Goal: Task Accomplishment & Management: Manage account settings

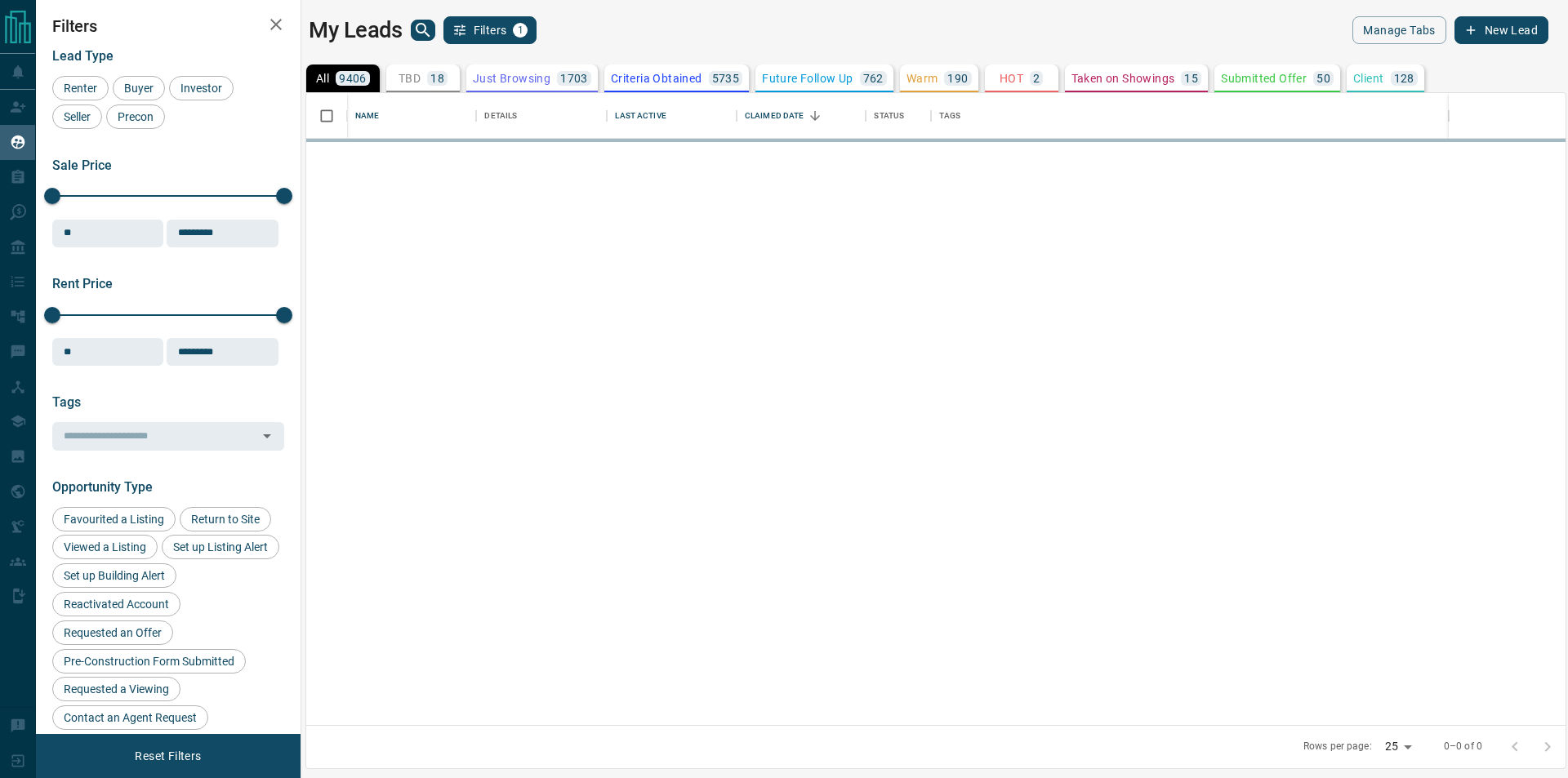
scroll to position [618, 1246]
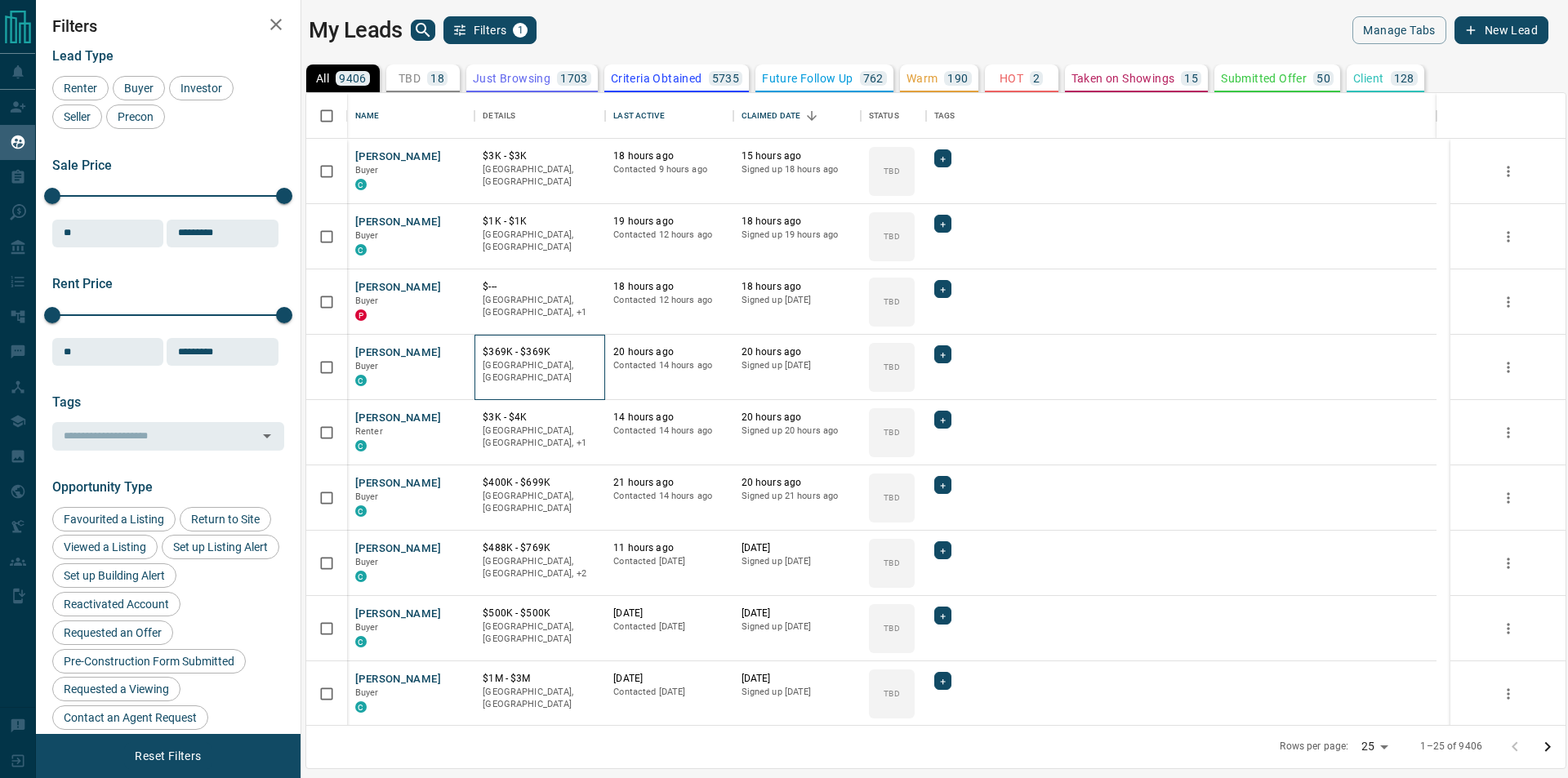
drag, startPoint x: 17, startPoint y: 93, endPoint x: 590, endPoint y: 340, distance: 624.0
click at [590, 340] on div "$369K - $369K Downtown, [GEOGRAPHIC_DATA]" at bounding box center [539, 367] width 131 height 65
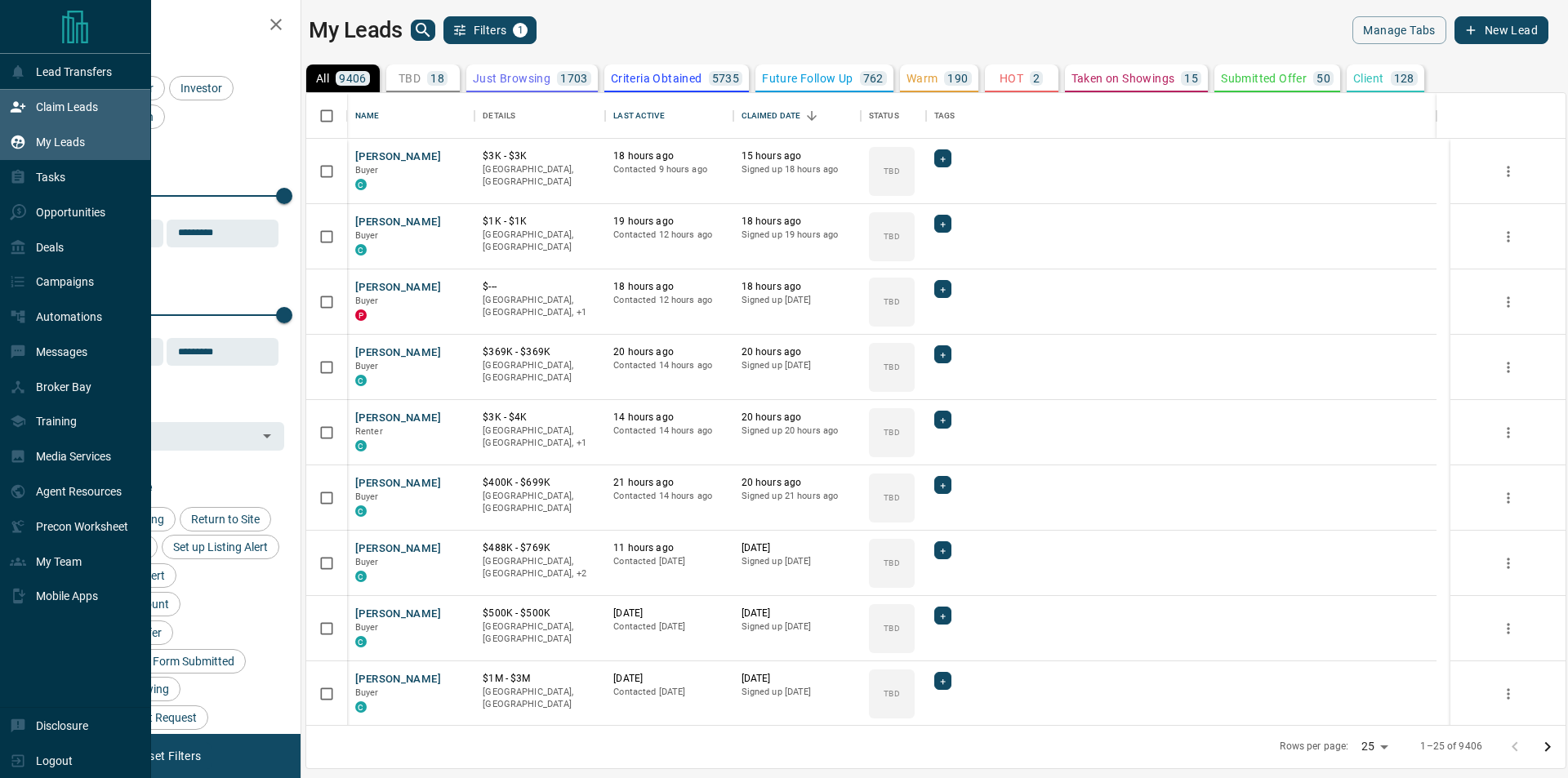
click at [21, 93] on div "Claim Leads" at bounding box center [75, 107] width 151 height 35
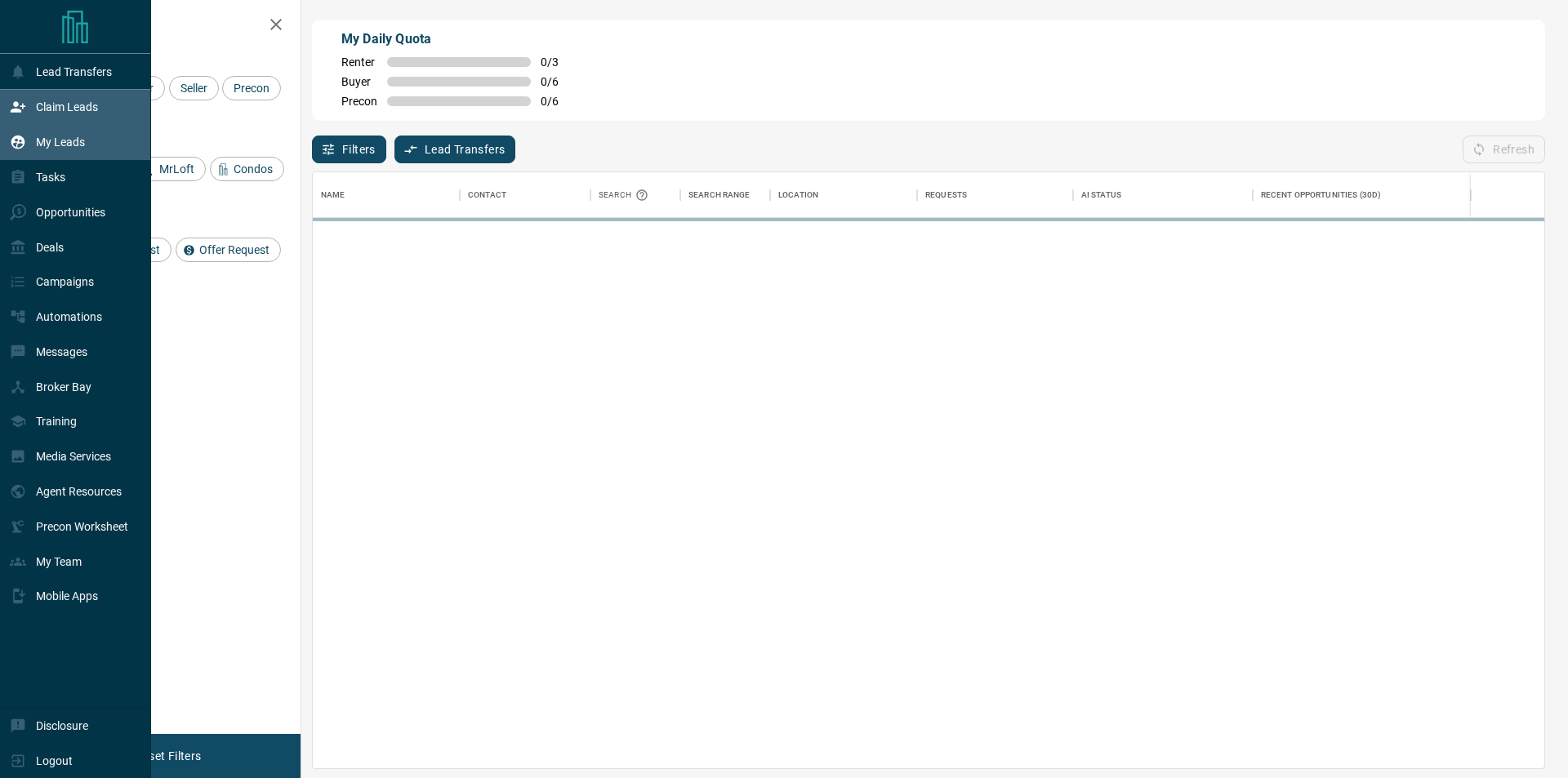
scroll to position [583, 1218]
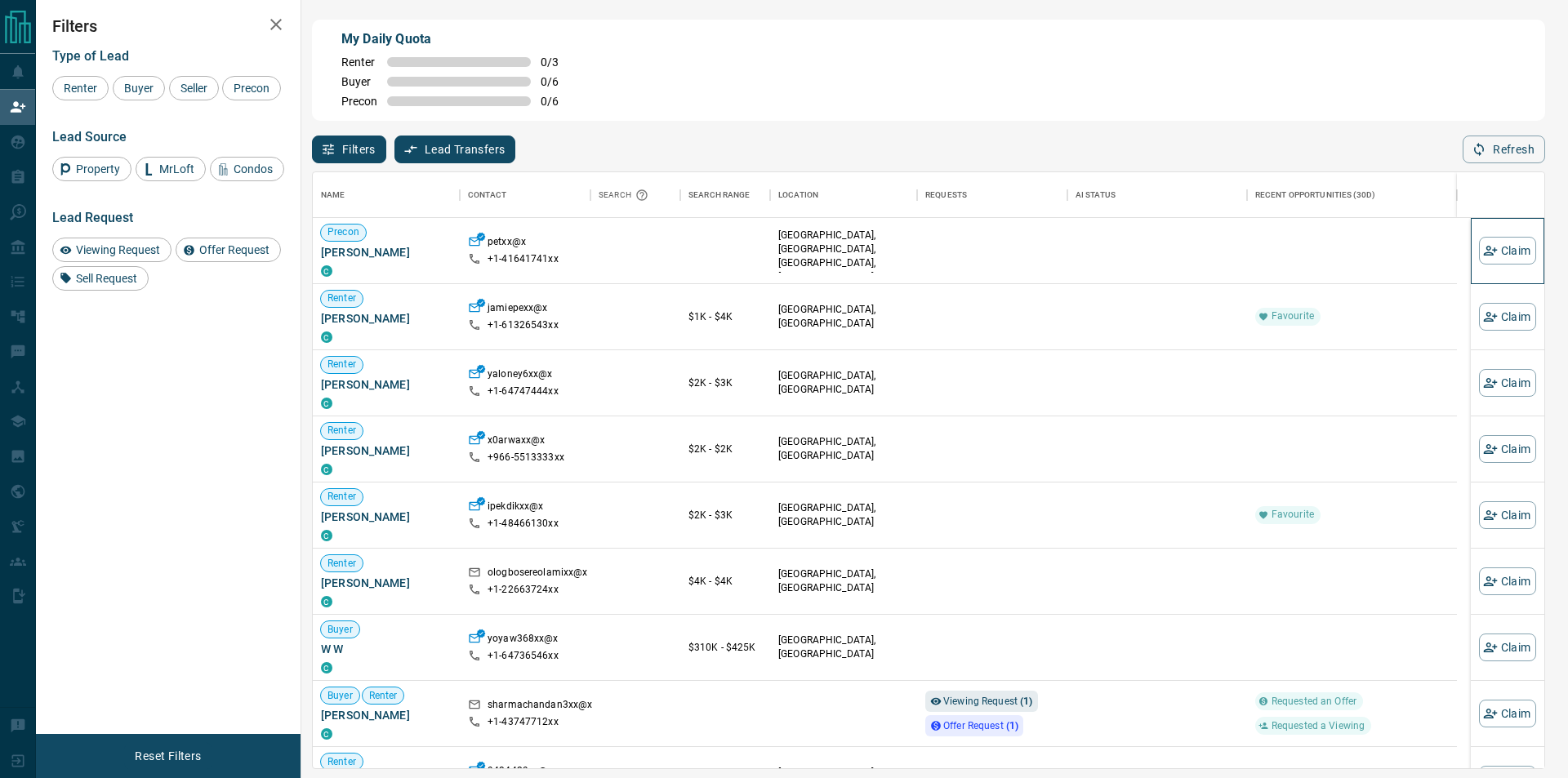
click at [1509, 236] on div "Claim" at bounding box center [1508, 250] width 57 height 65
click at [1499, 248] on button "Claim" at bounding box center [1508, 250] width 57 height 28
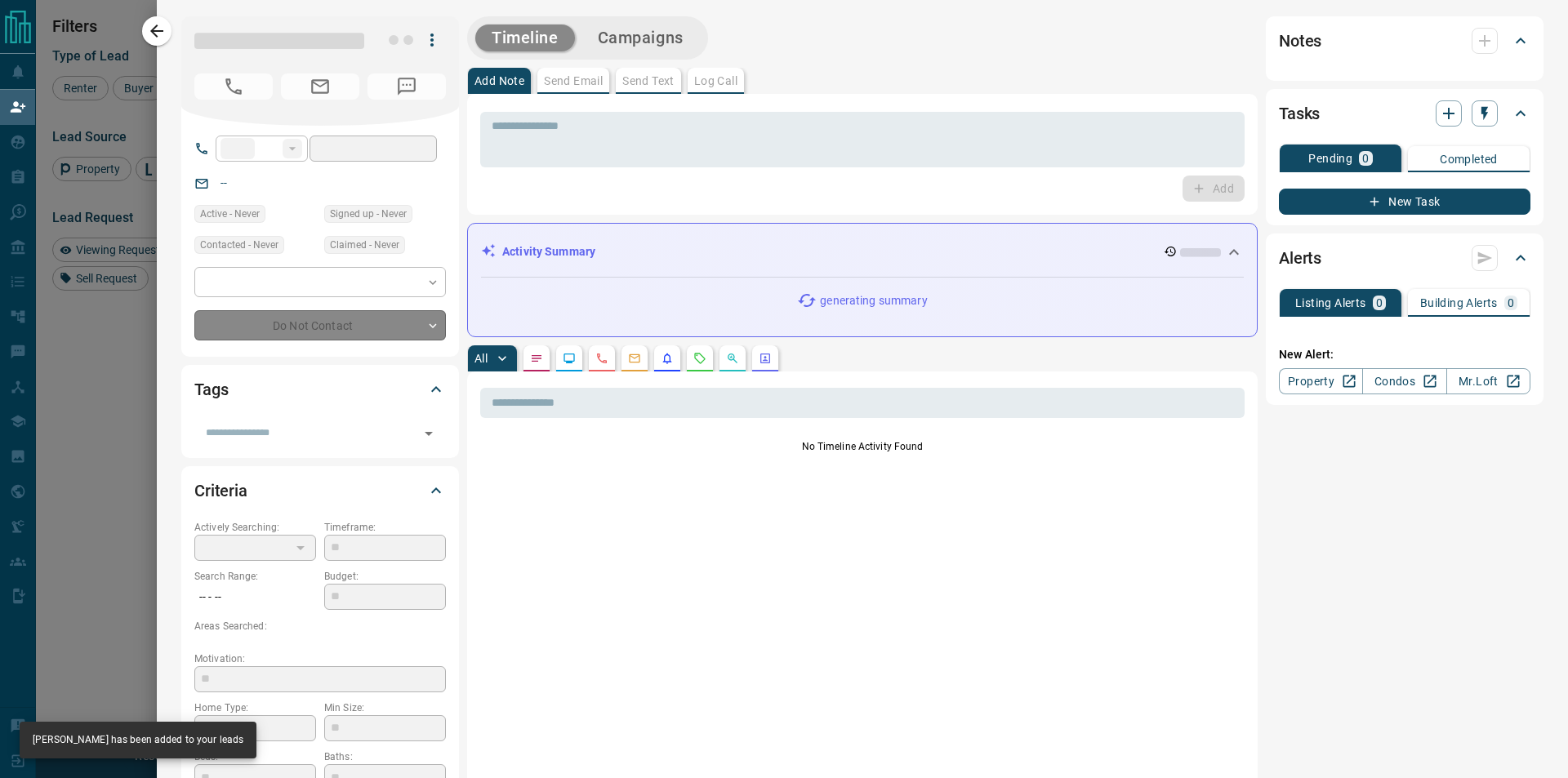
type input "**"
type input "**********"
type input "**"
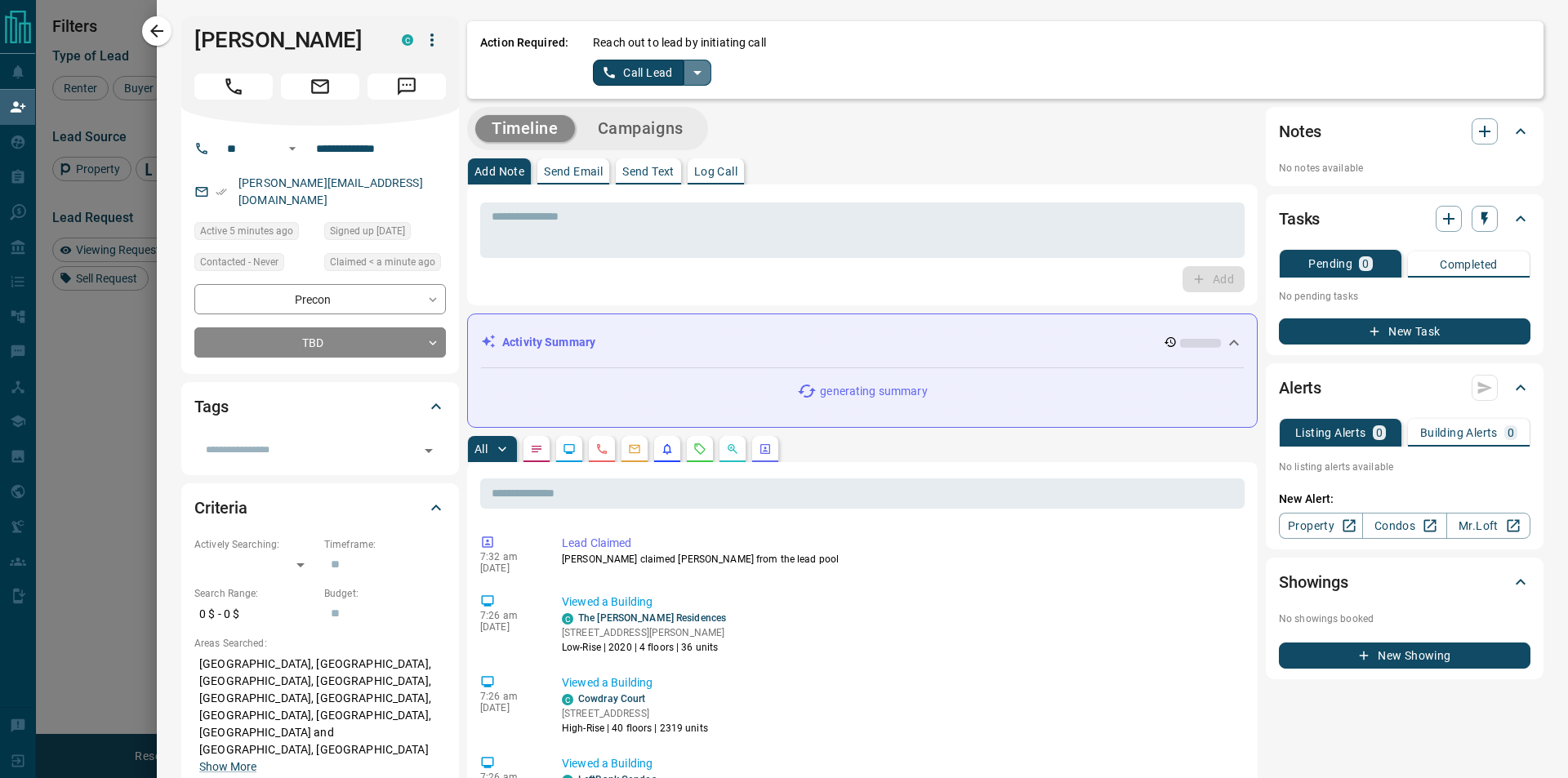
click at [697, 76] on icon "split button" at bounding box center [697, 72] width 19 height 19
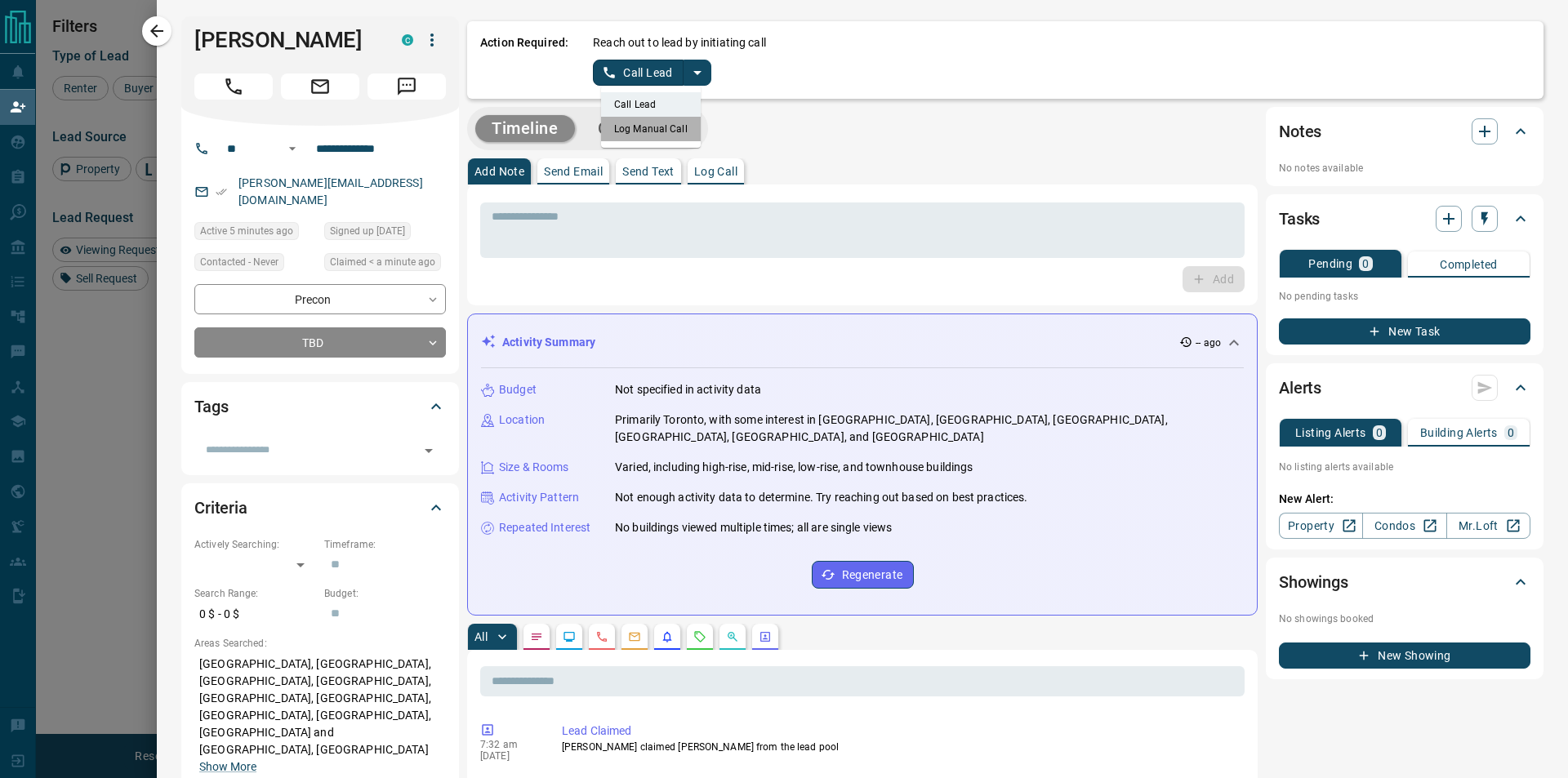
click at [675, 119] on li "Log Manual Call" at bounding box center [650, 129] width 99 height 24
click at [664, 74] on button "Log Manual Call" at bounding box center [647, 72] width 107 height 26
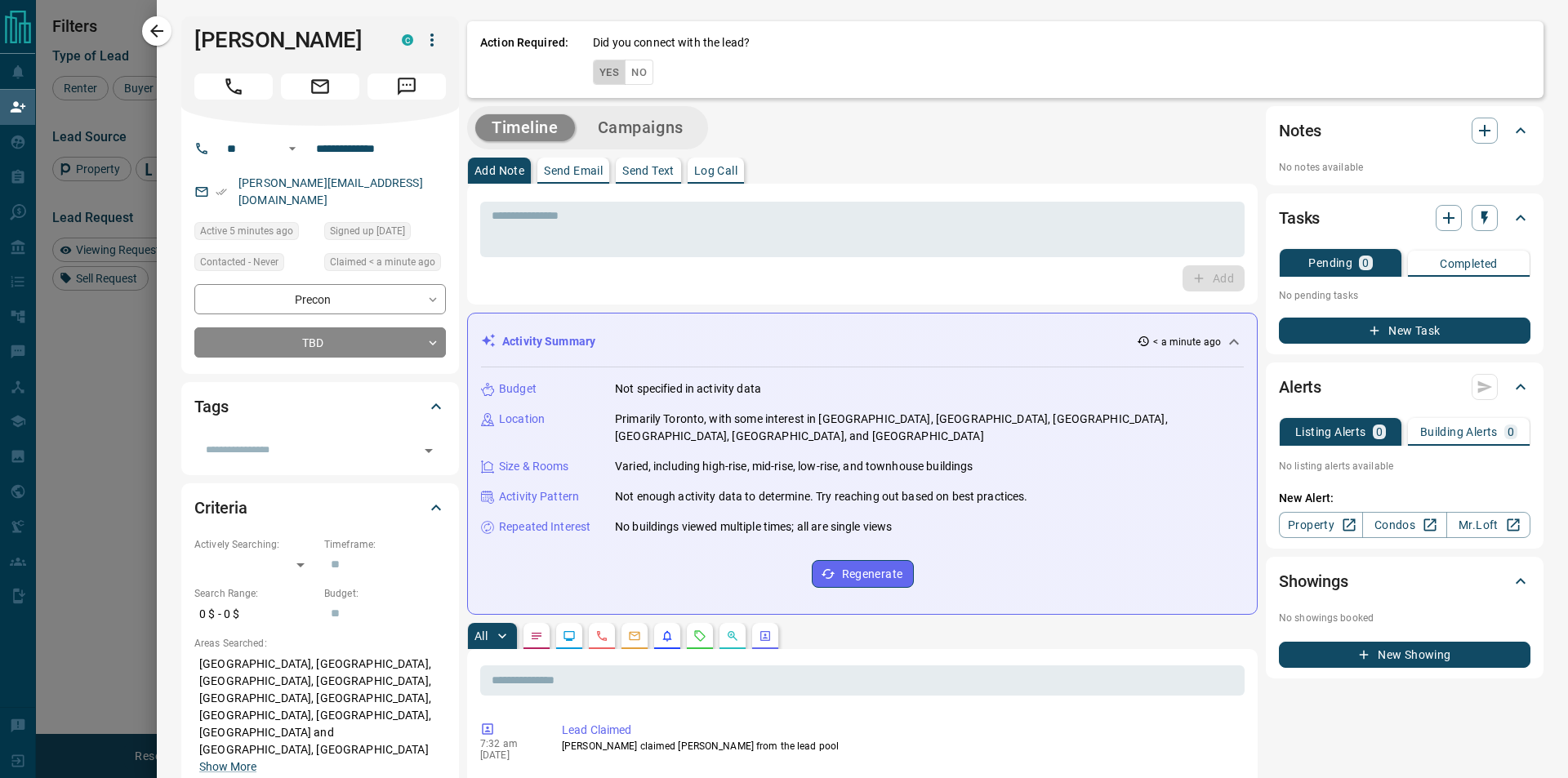
click at [598, 67] on button "Yes" at bounding box center [609, 71] width 32 height 25
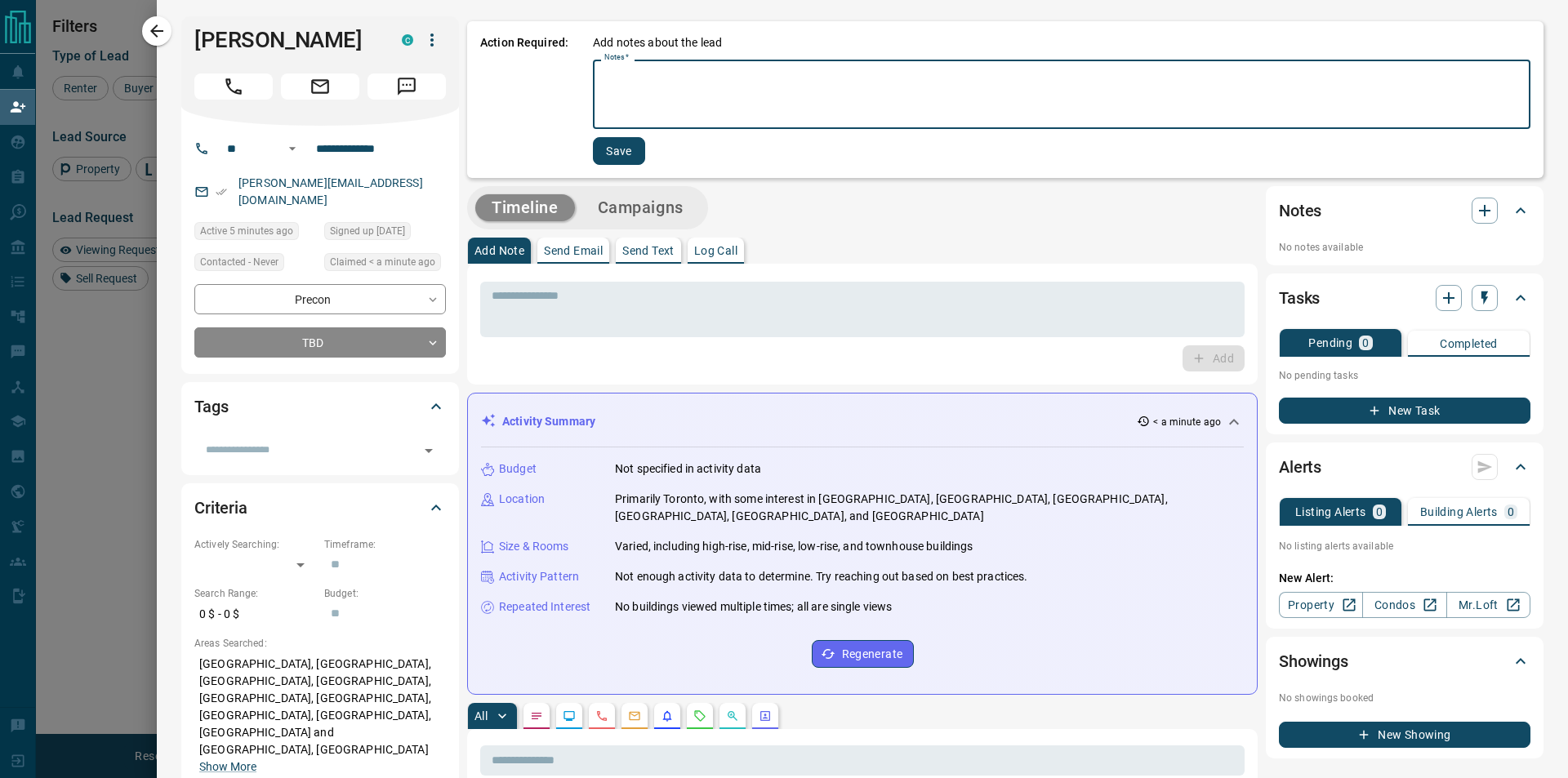
click at [612, 78] on textarea "Notes   *" at bounding box center [1061, 94] width 915 height 56
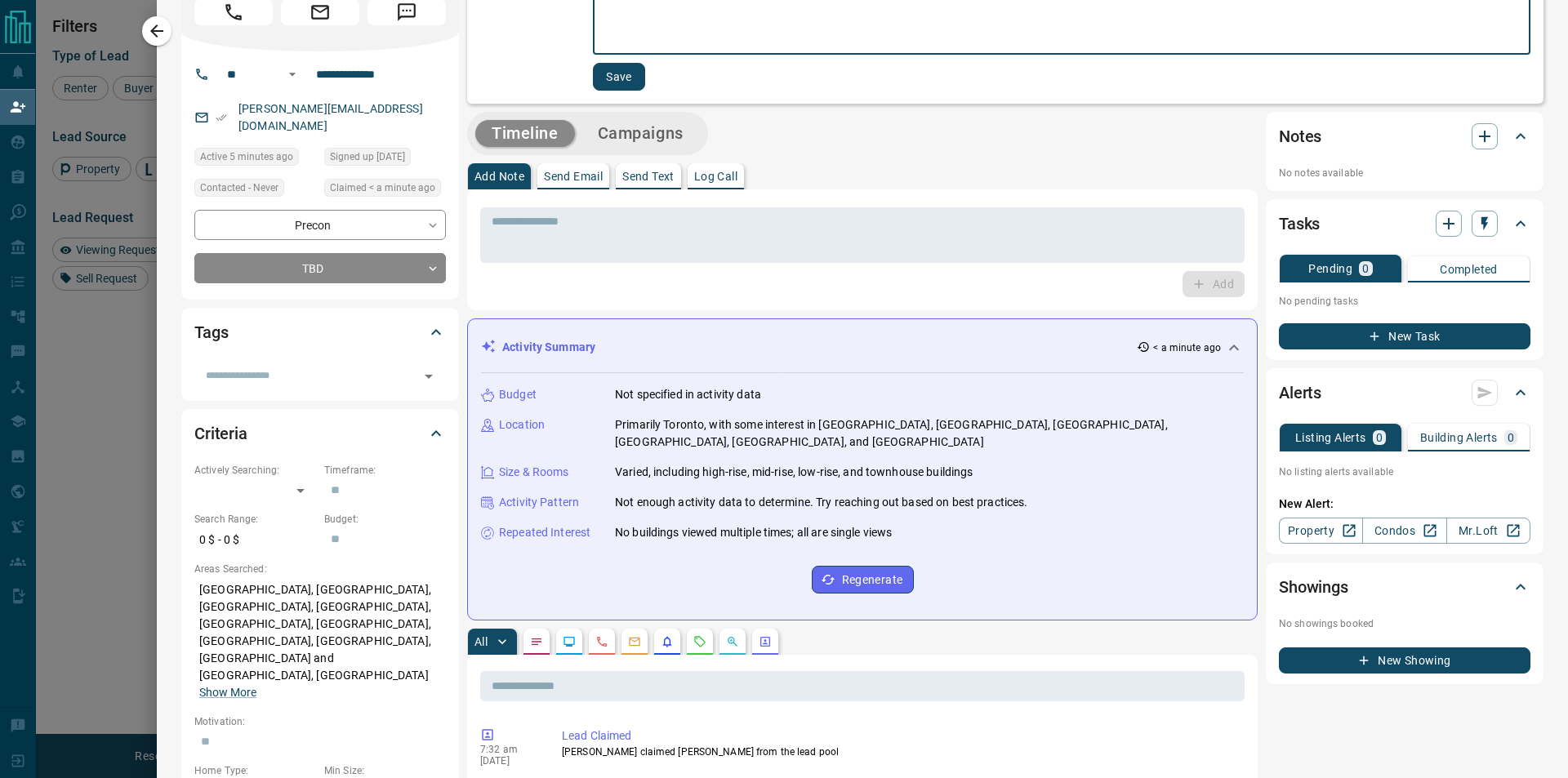
scroll to position [0, 0]
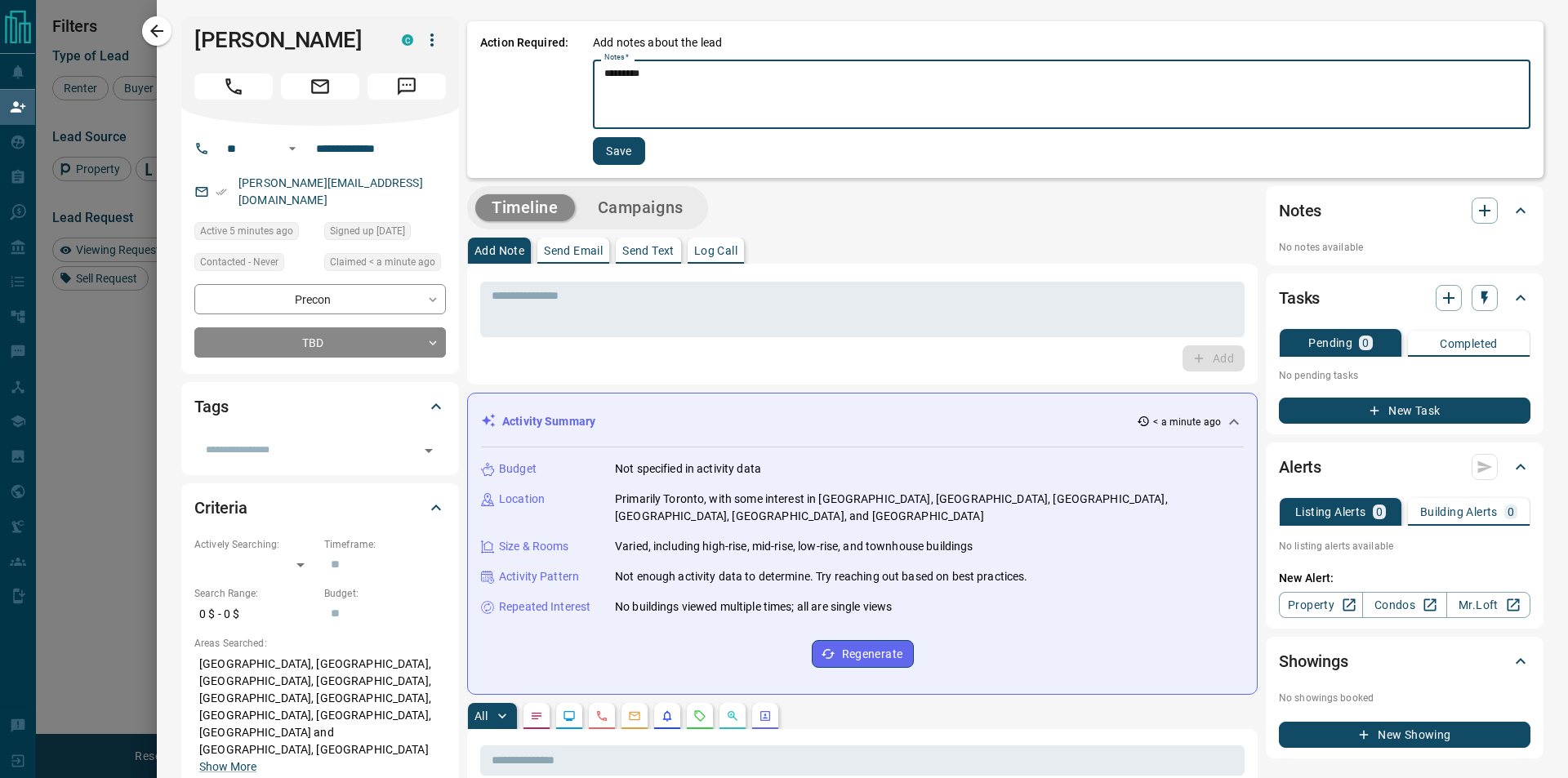
type textarea "*********"
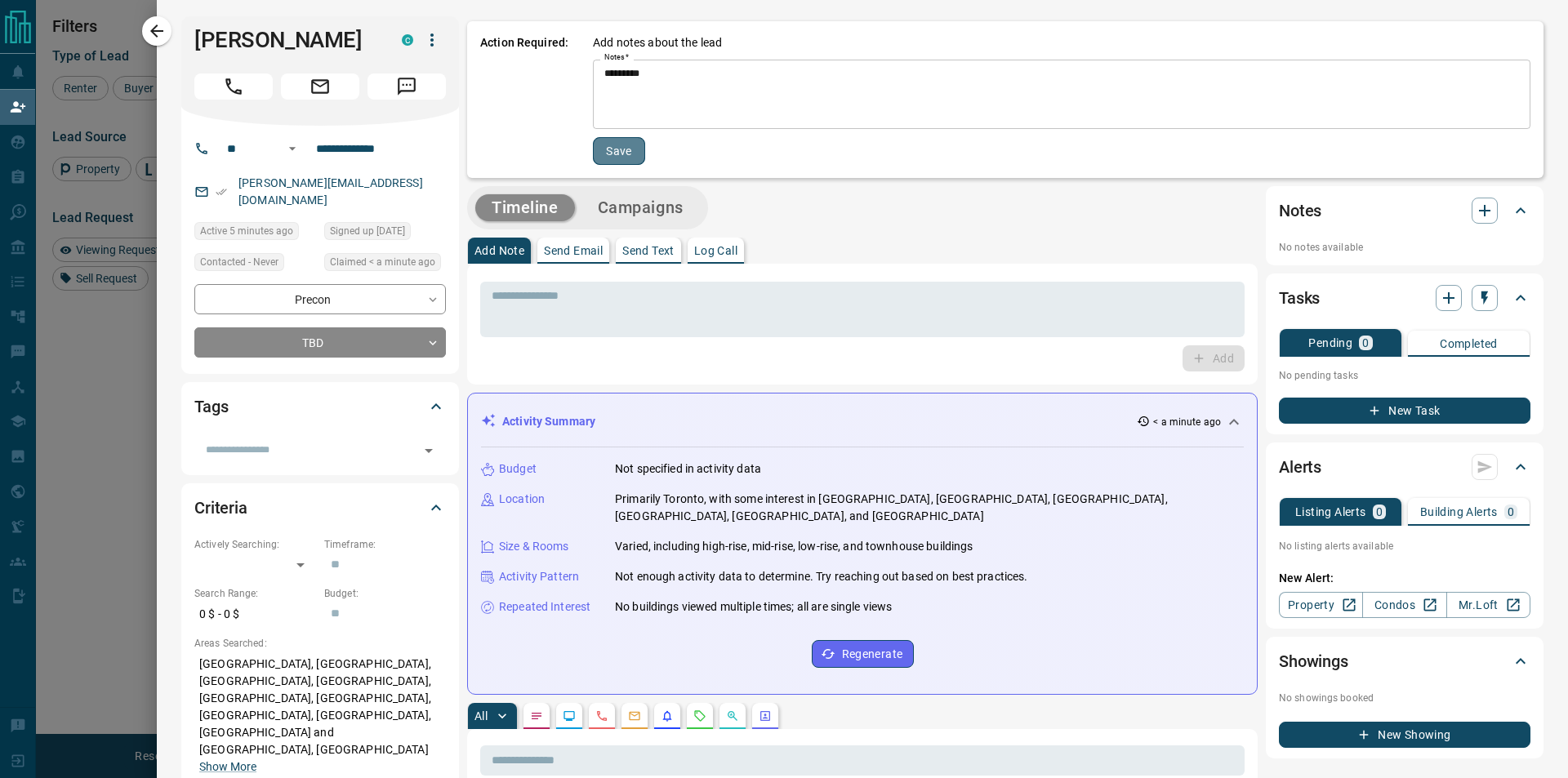
click at [613, 150] on button "Save" at bounding box center [619, 151] width 52 height 28
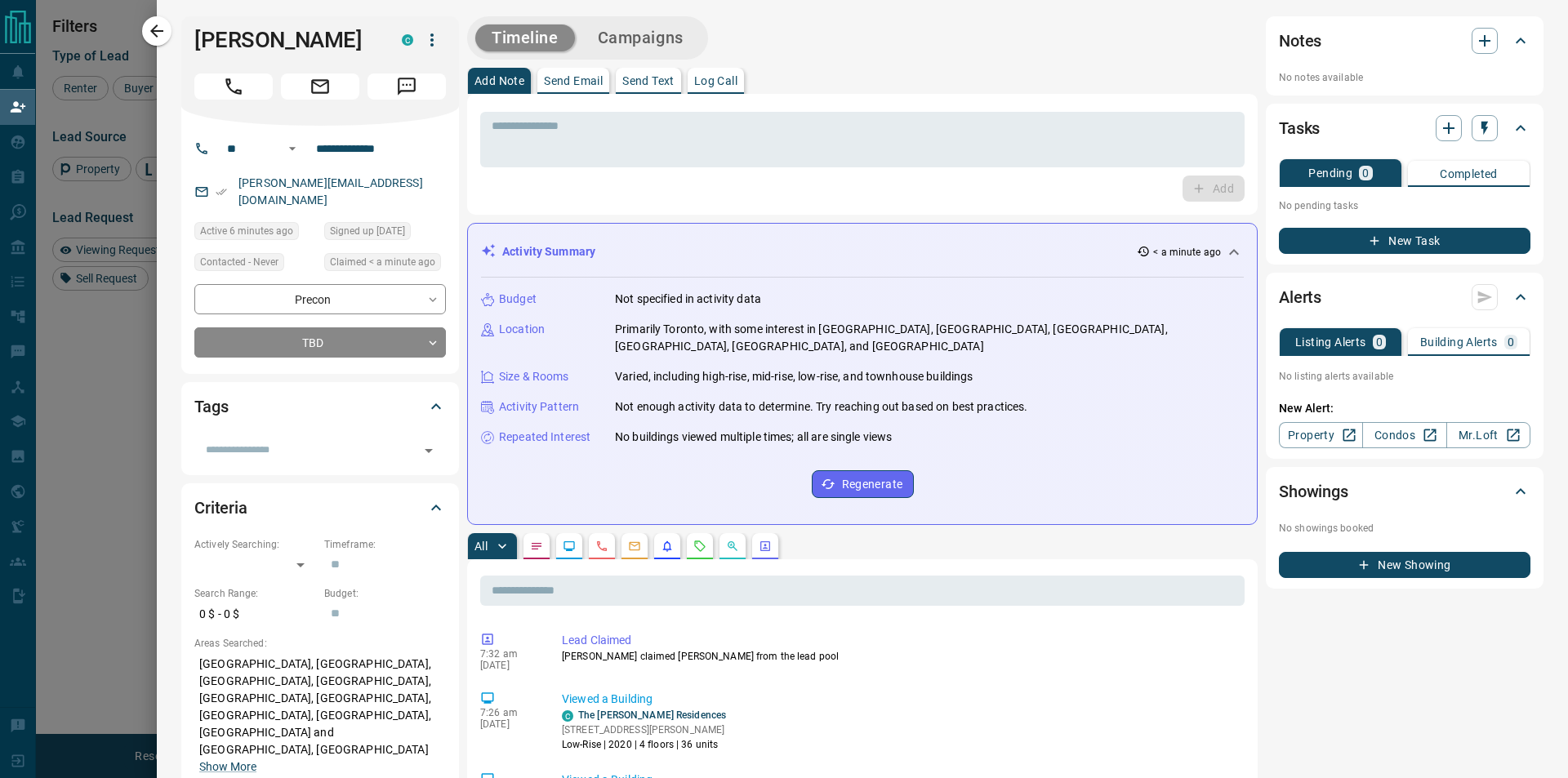
click at [162, 27] on icon "button" at bounding box center [157, 31] width 19 height 19
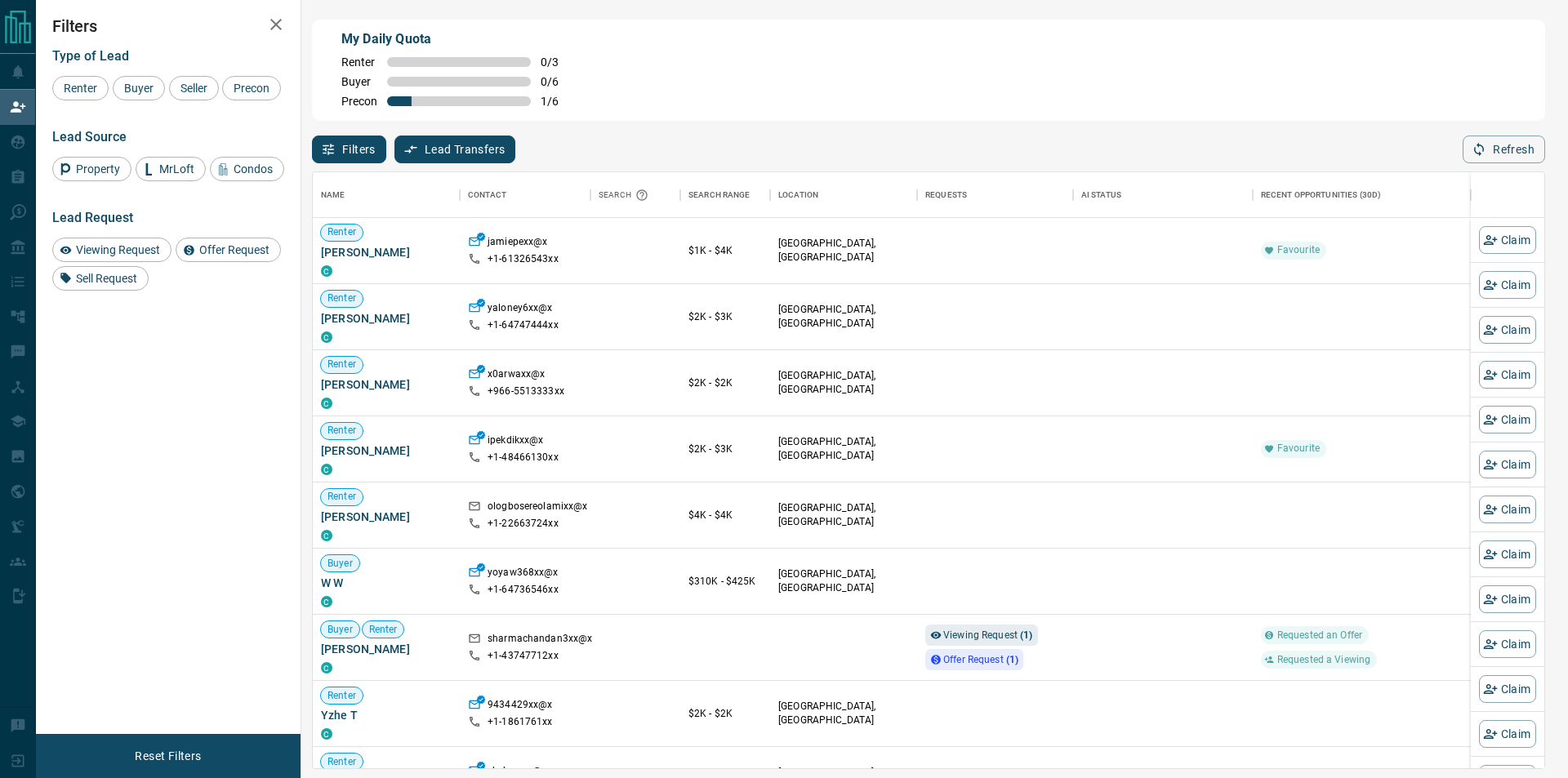
scroll to position [583, 1218]
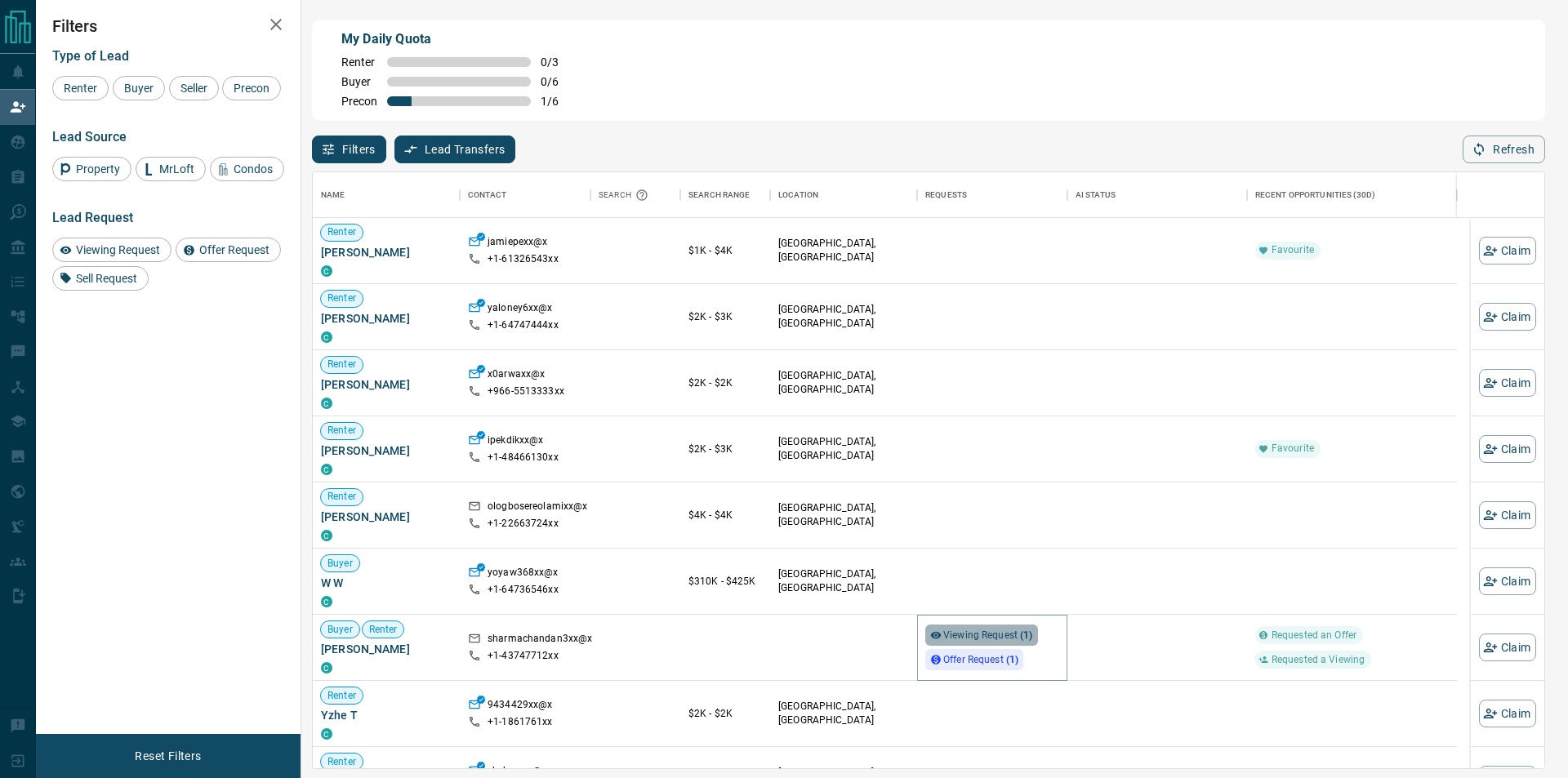
click at [974, 638] on span "Viewing Request ( 1 )" at bounding box center [988, 634] width 90 height 11
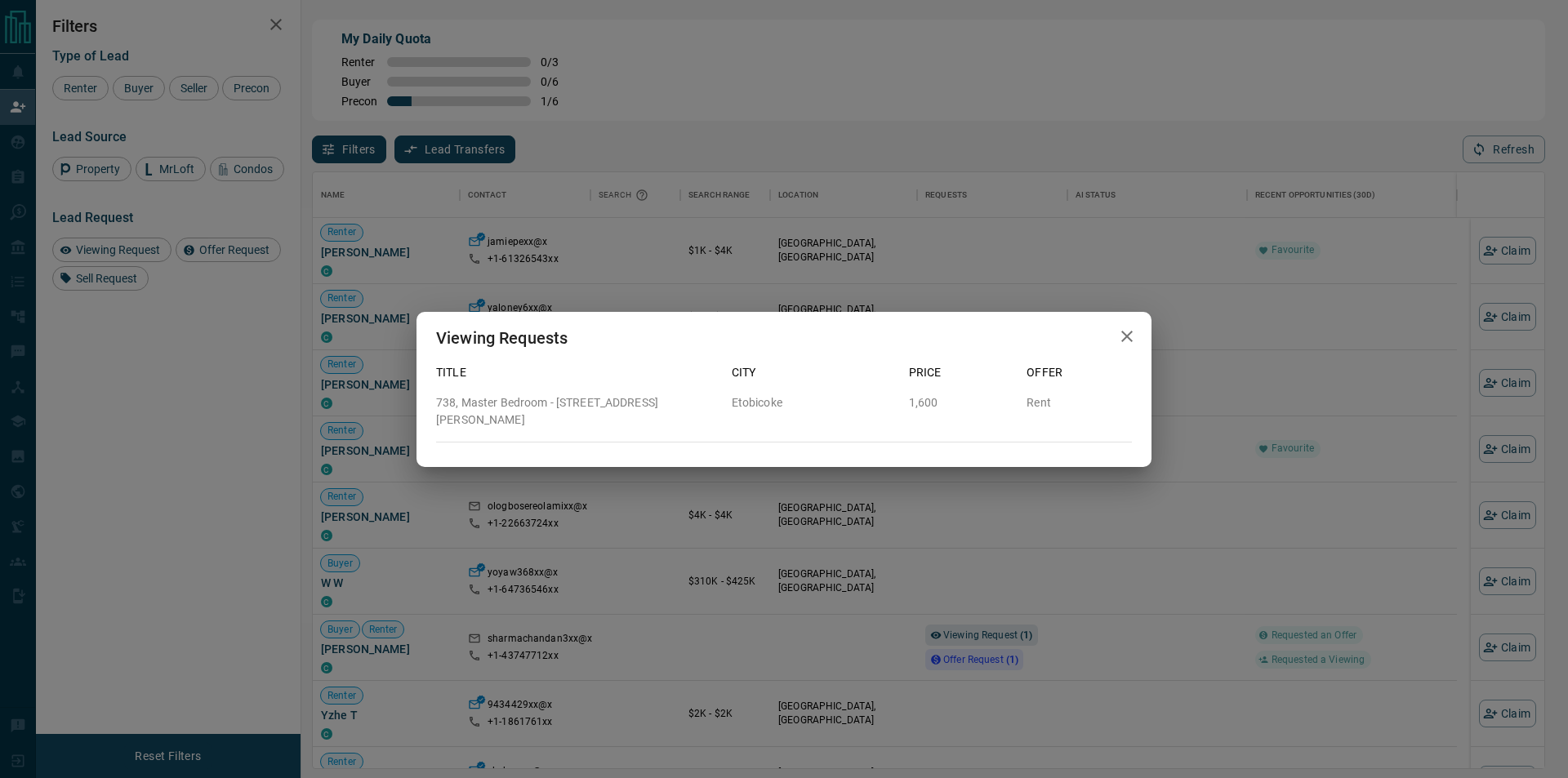
click at [1063, 524] on div "Viewing Requests Title City Price Offer 738, Master Bedroom - [STREET_ADDRESS][…" at bounding box center [784, 389] width 1568 height 778
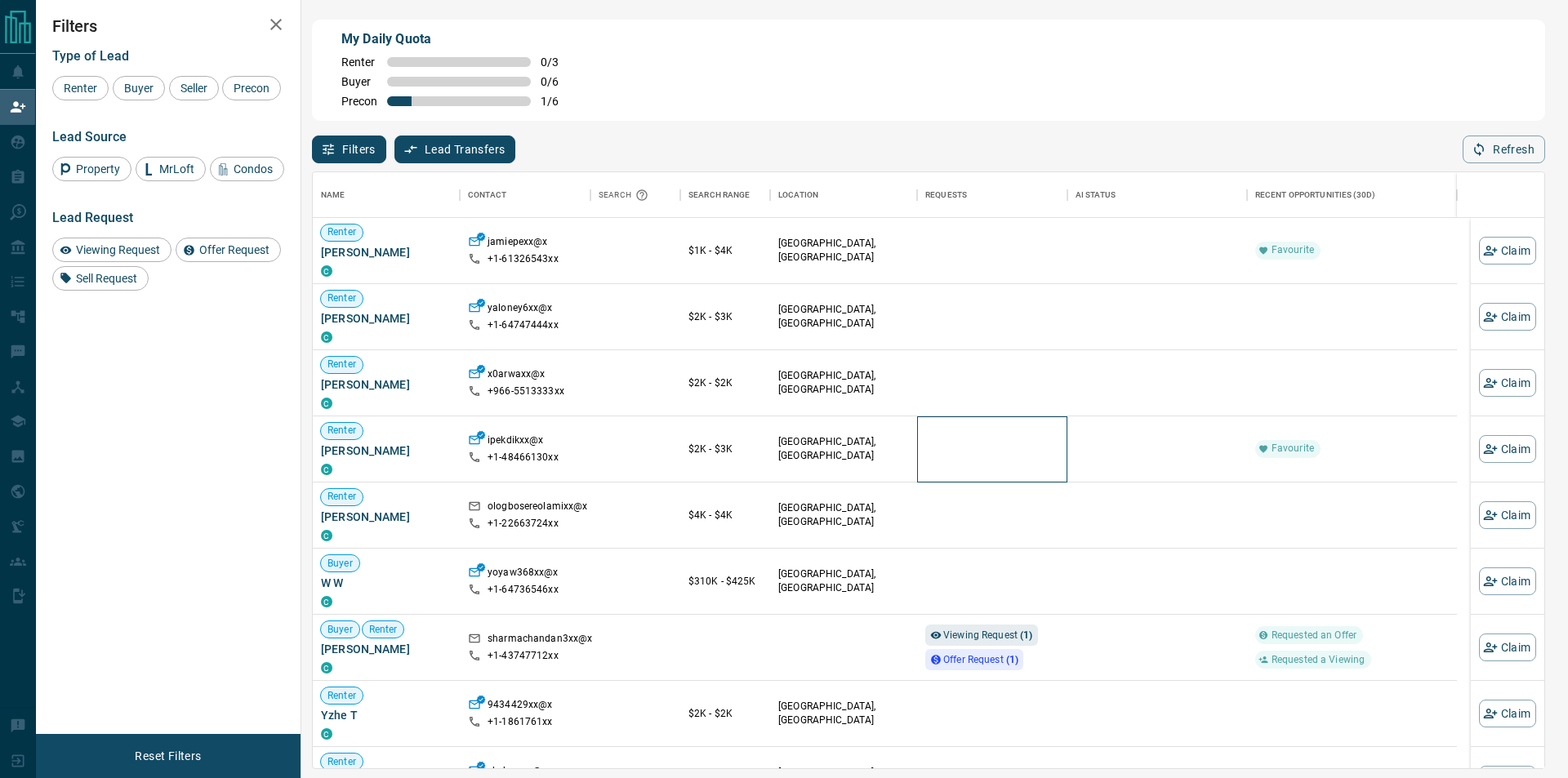
drag, startPoint x: 1066, startPoint y: 468, endPoint x: 1345, endPoint y: 239, distance: 360.9
click at [1069, 470] on div "Renter [PERSON_NAME] C ipekdikxx@x +1- 48466130xx $2K - $3K [GEOGRAPHIC_DATA], …" at bounding box center [884, 448] width 1144 height 66
click at [1502, 163] on button "Refresh" at bounding box center [1503, 149] width 82 height 28
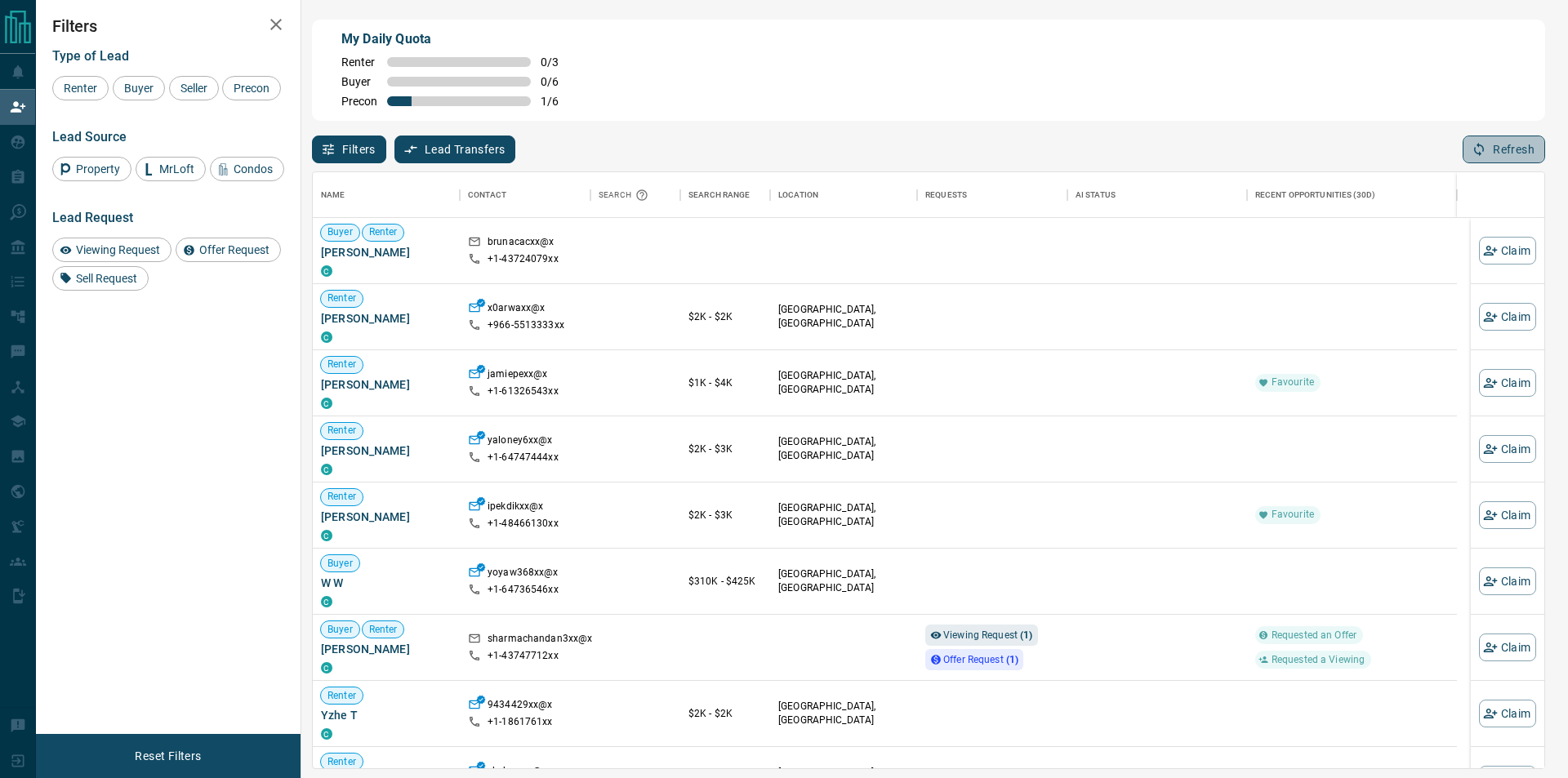
click at [1477, 155] on icon "button" at bounding box center [1478, 149] width 10 height 14
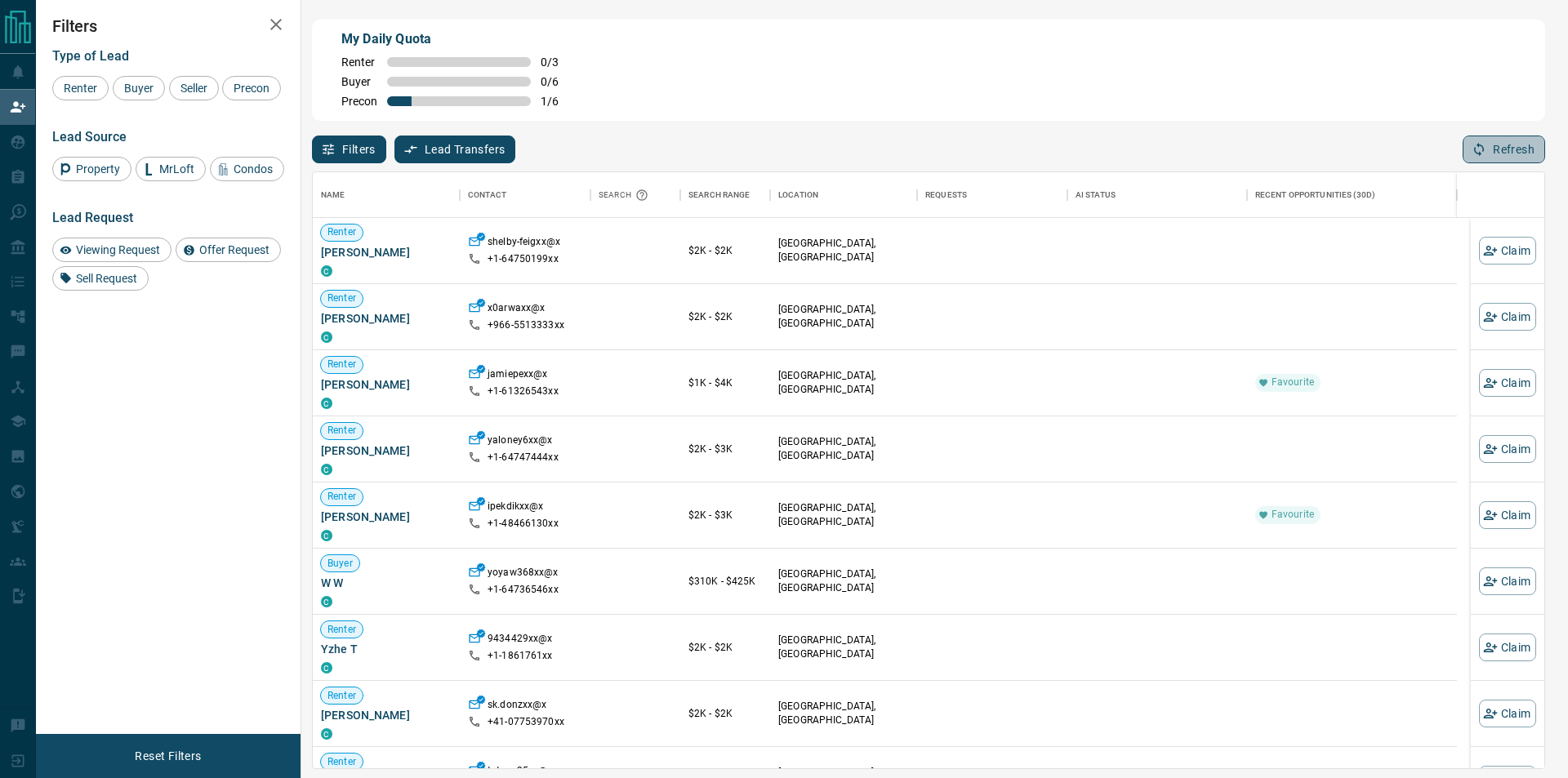
click at [1469, 157] on button "Refresh" at bounding box center [1503, 149] width 82 height 28
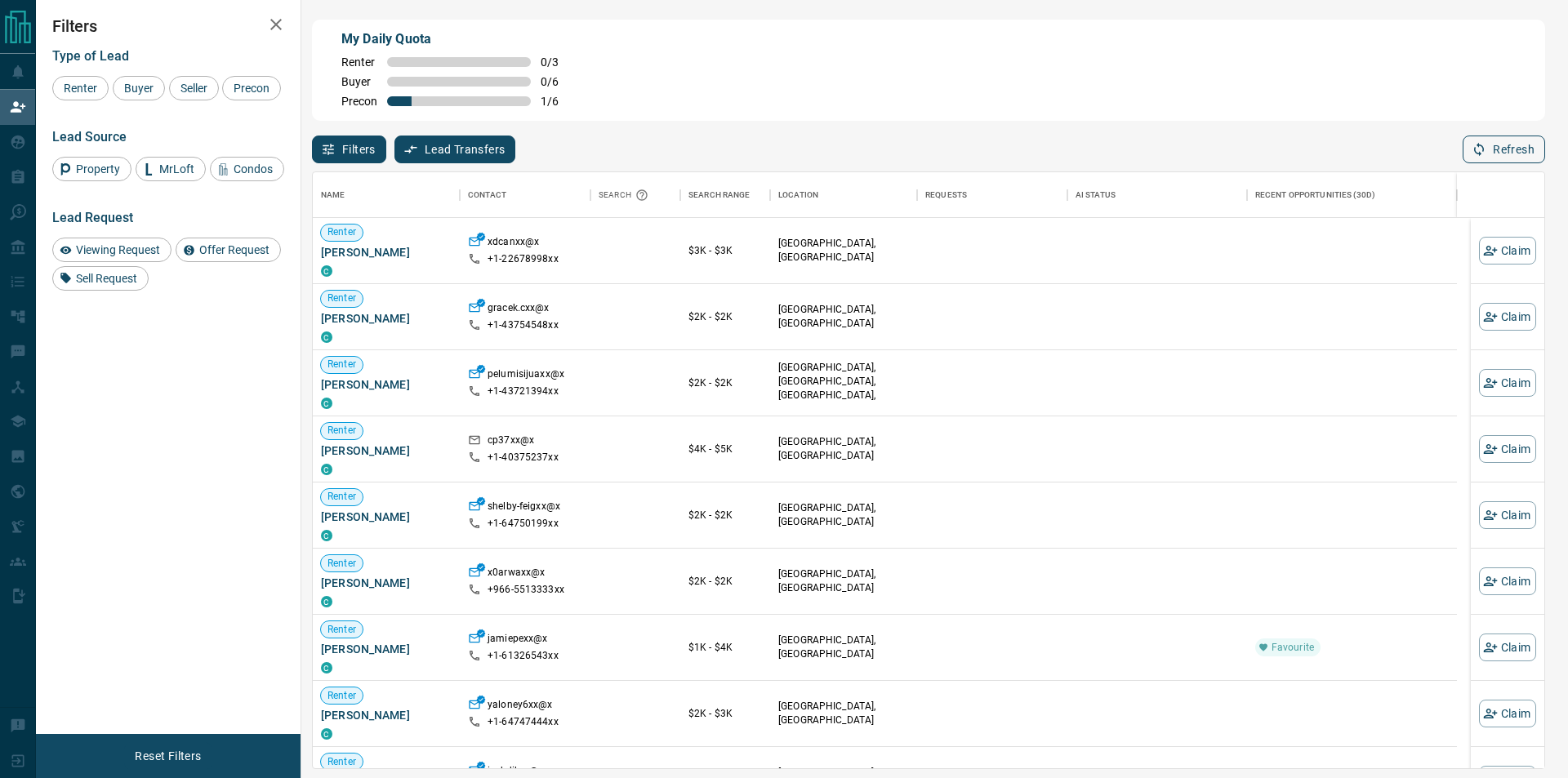
click at [1485, 159] on button "Refresh" at bounding box center [1503, 149] width 82 height 28
click at [1486, 384] on button "Claim" at bounding box center [1508, 383] width 57 height 28
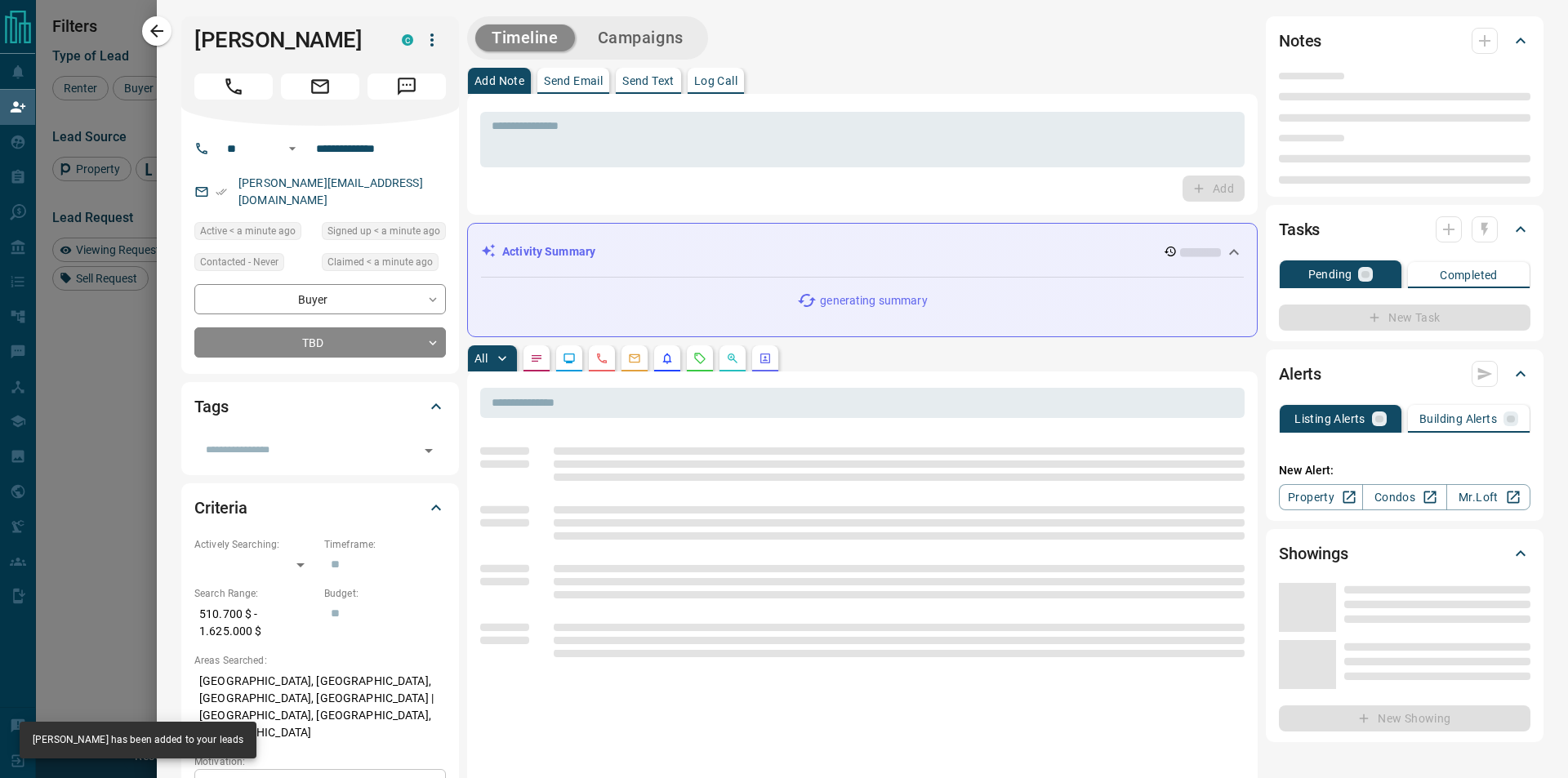
type input "**"
type input "**********"
type input "**"
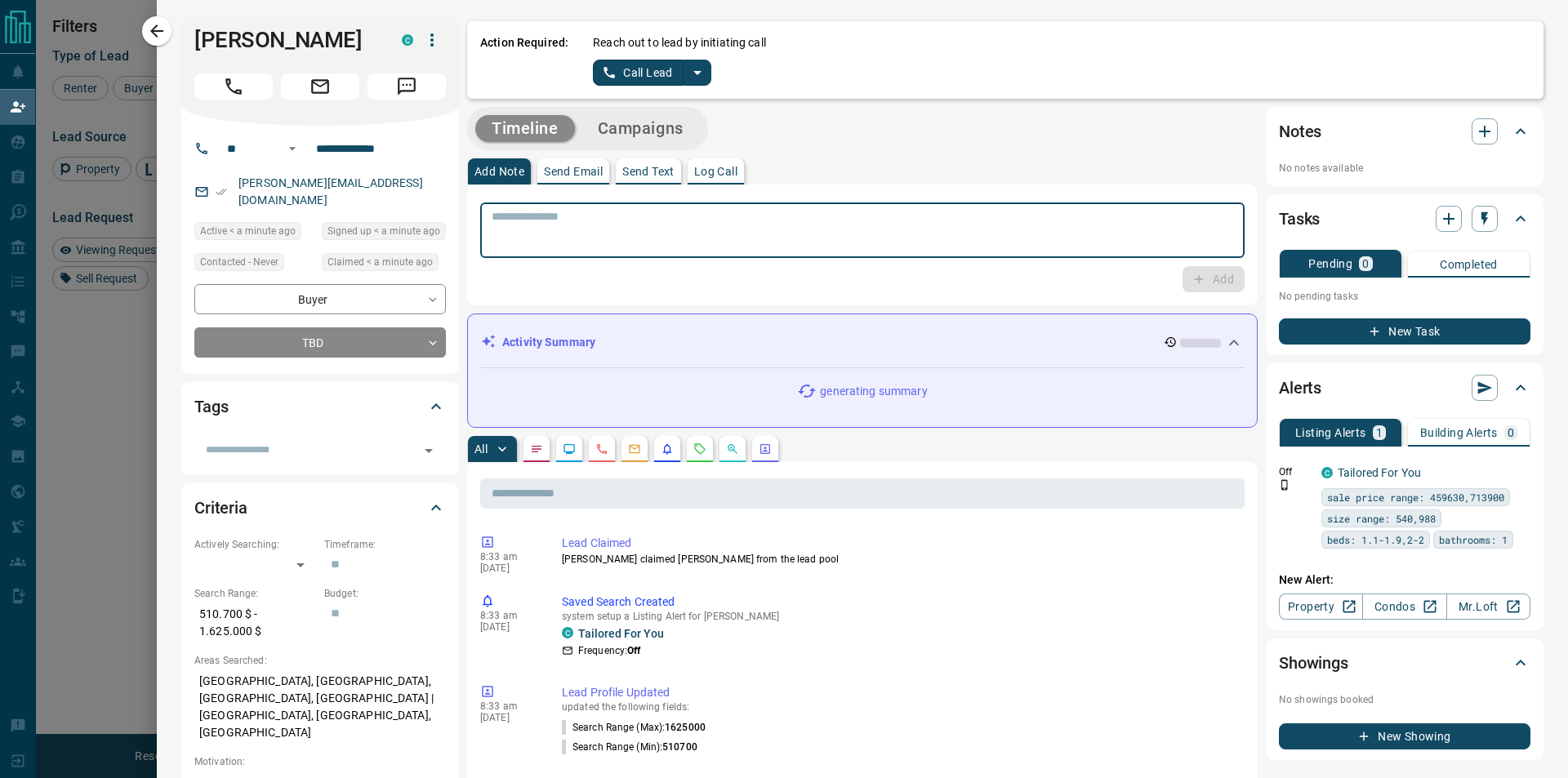
click at [591, 220] on textarea at bounding box center [862, 230] width 741 height 42
type textarea "*"
click at [696, 76] on icon "split button" at bounding box center [697, 72] width 19 height 19
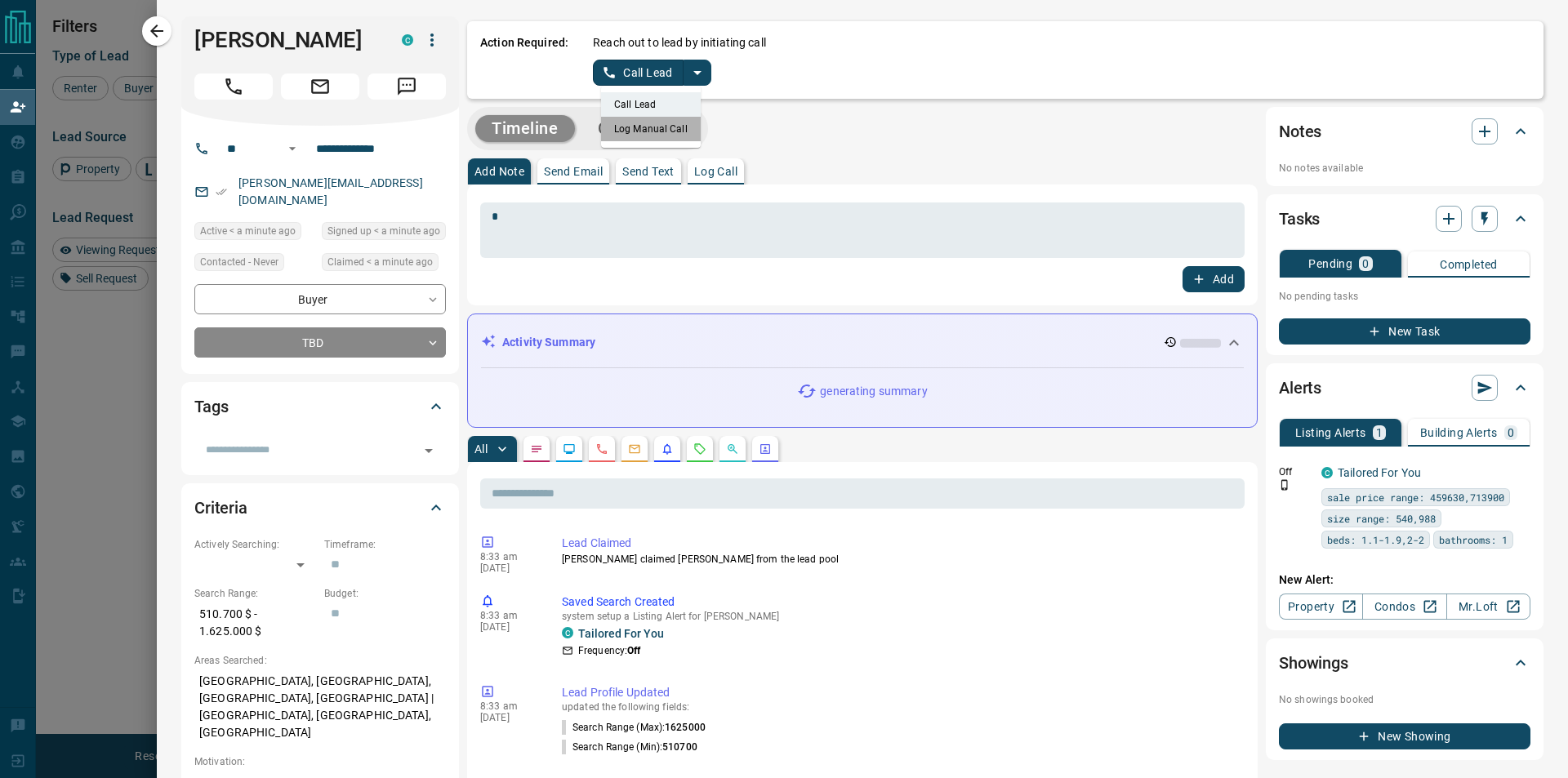
click at [659, 121] on li "Log Manual Call" at bounding box center [650, 129] width 99 height 24
click at [627, 73] on button "Log Manual Call" at bounding box center [647, 72] width 107 height 26
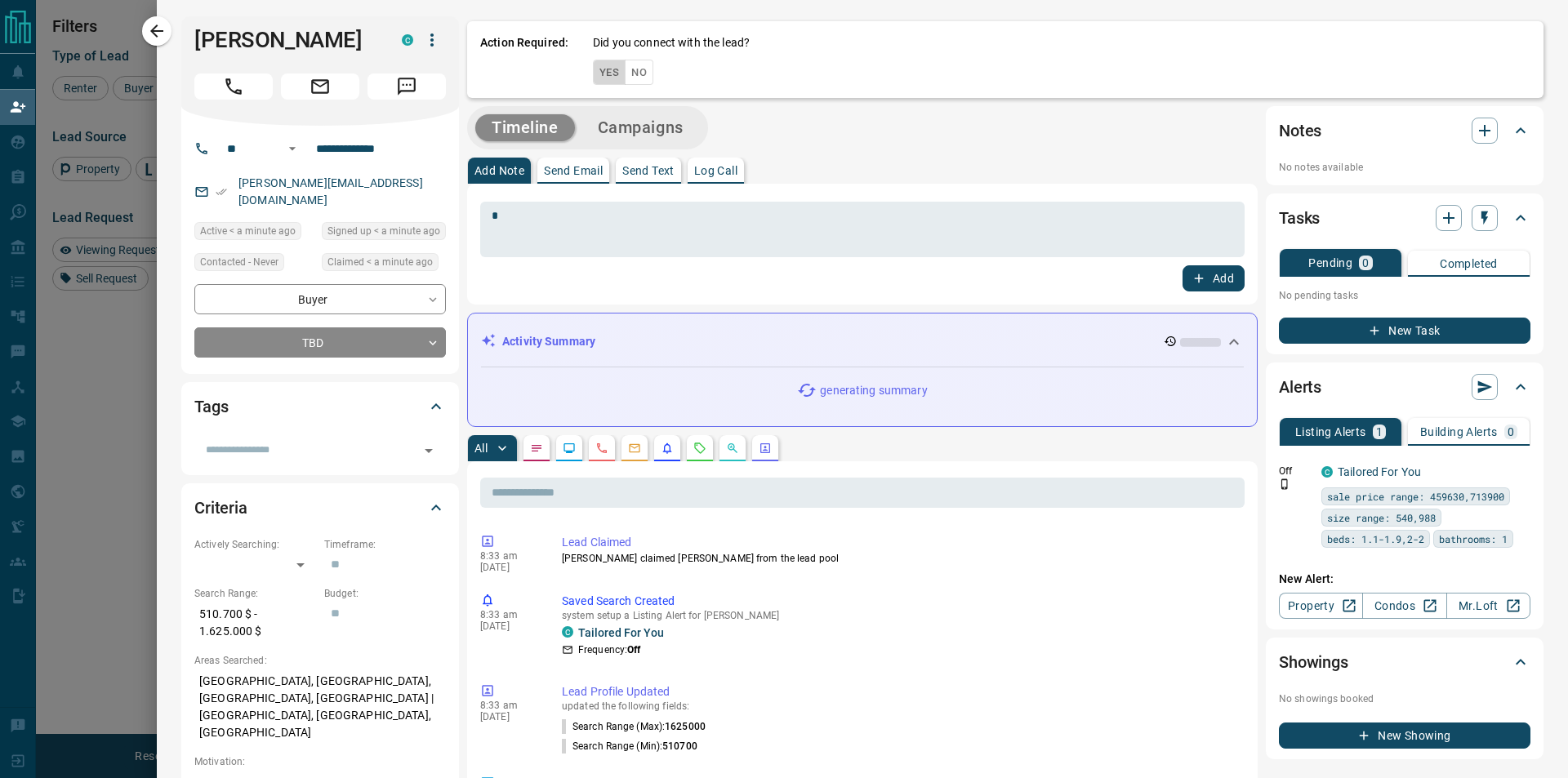
click at [614, 67] on button "Yes" at bounding box center [609, 71] width 32 height 25
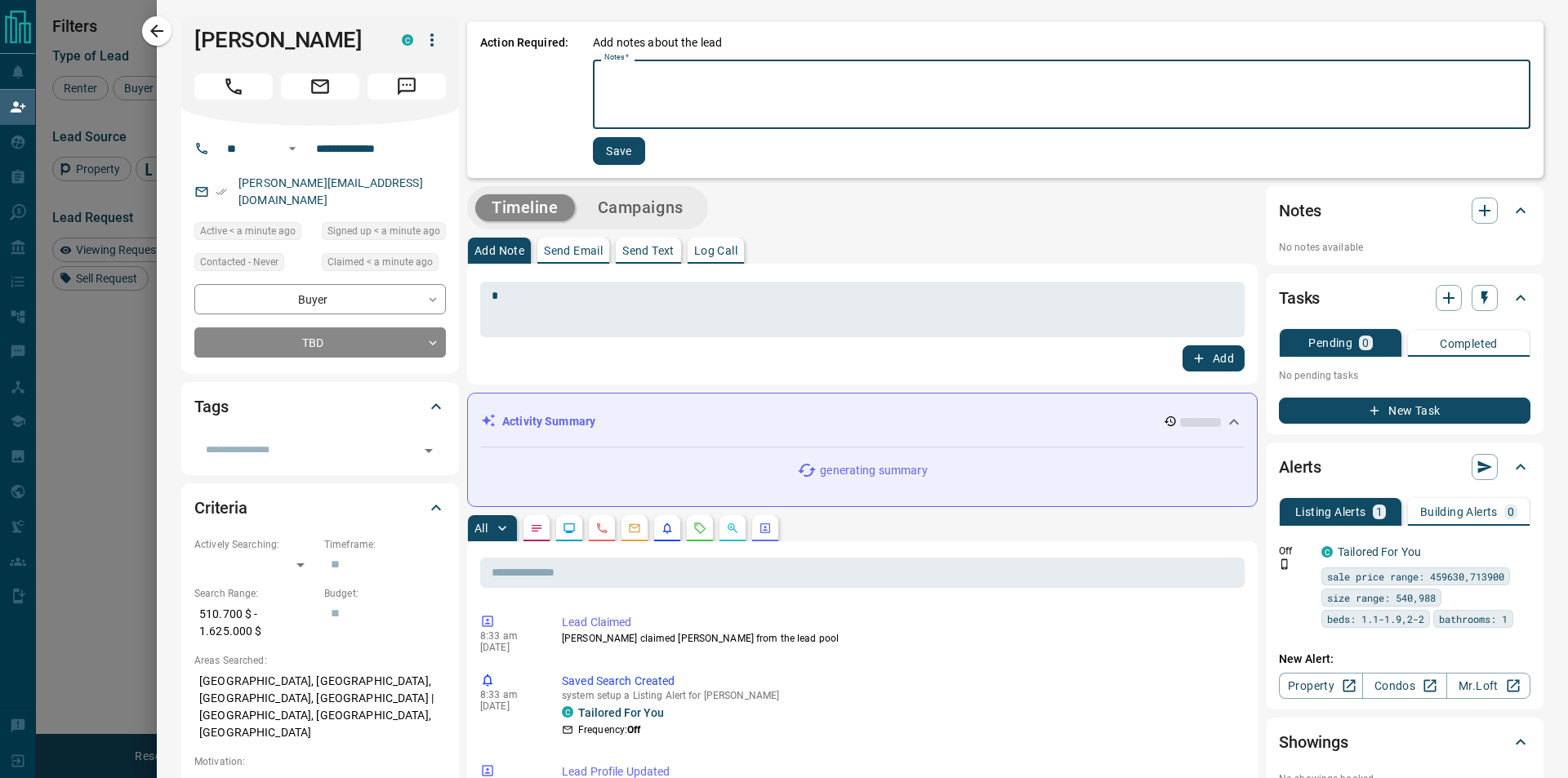
click at [614, 88] on textarea "Notes   *" at bounding box center [1061, 94] width 915 height 56
type textarea "*"
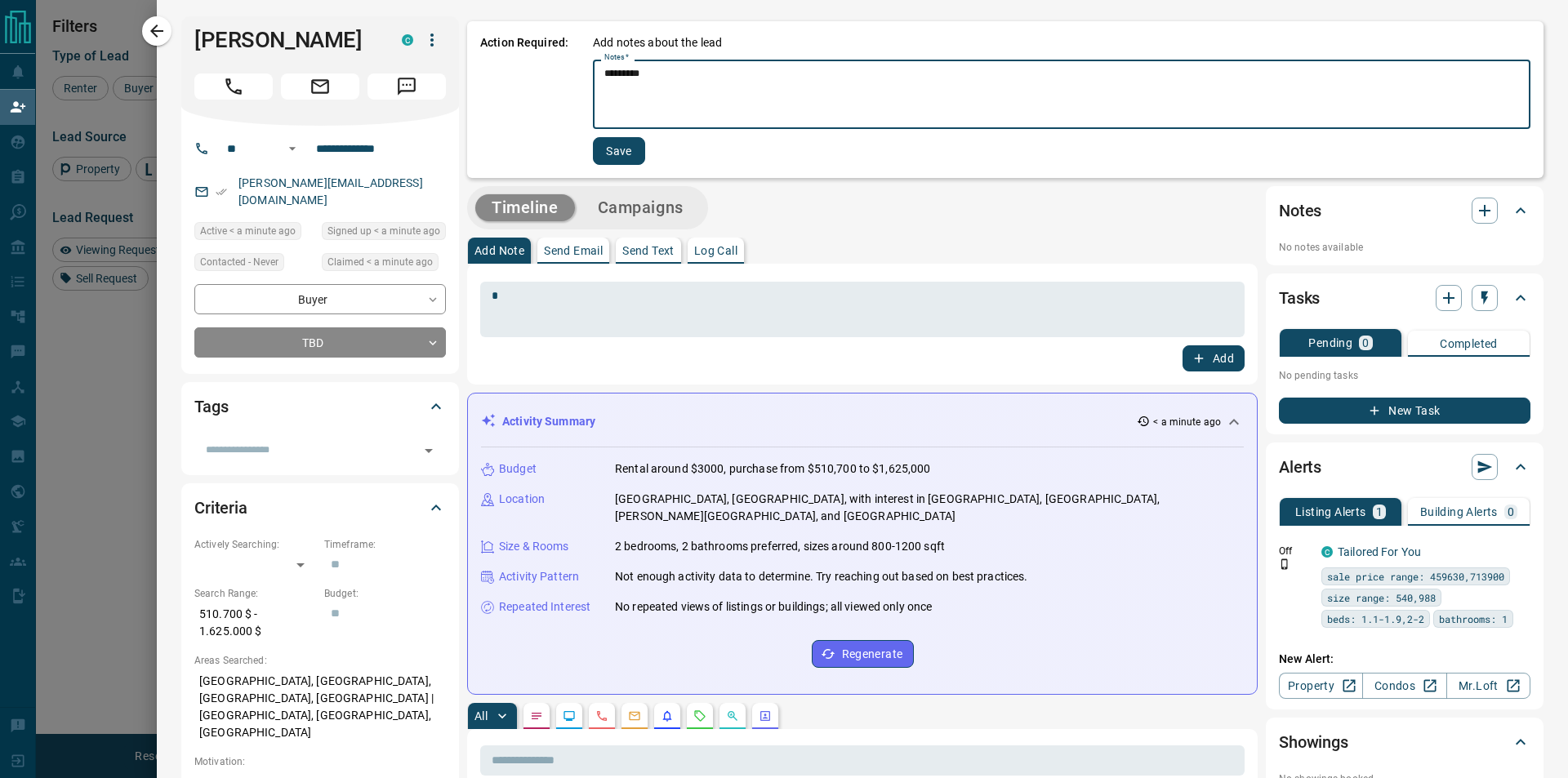
type textarea "*********"
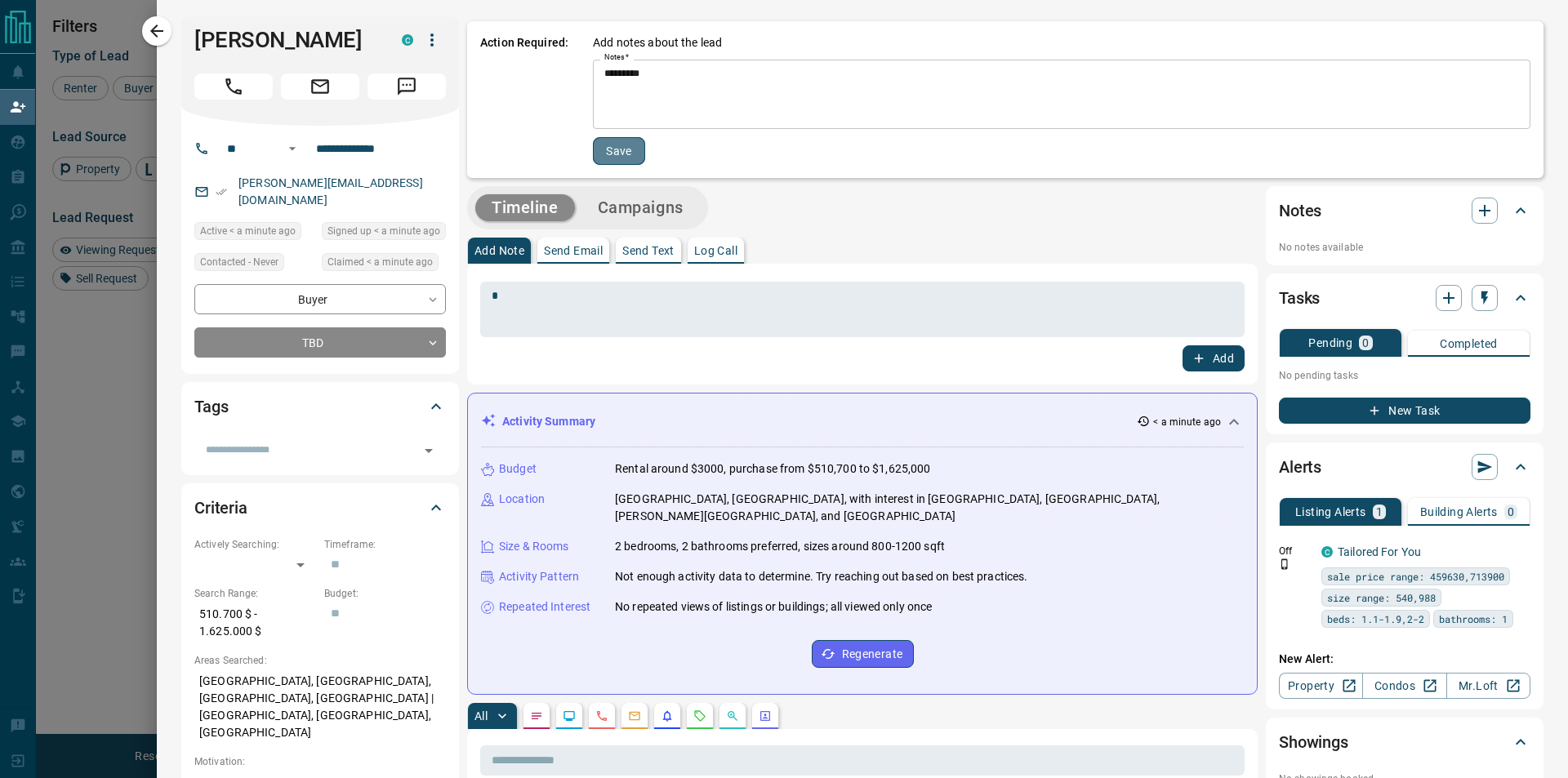
click at [602, 143] on button "Save" at bounding box center [619, 151] width 52 height 28
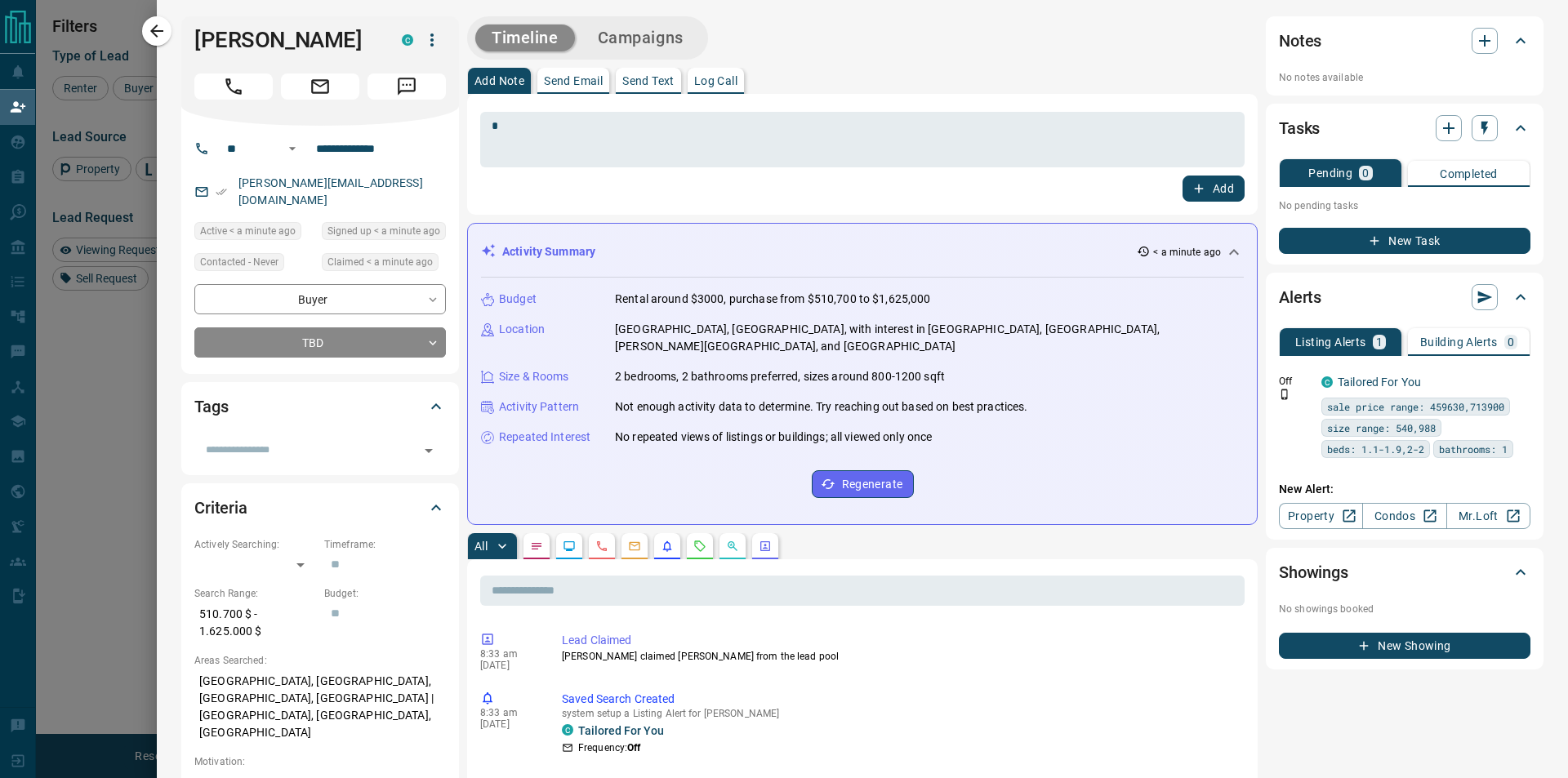
drag, startPoint x: 145, startPoint y: 18, endPoint x: 734, endPoint y: 224, distance: 624.0
click at [145, 19] on div at bounding box center [784, 389] width 1568 height 778
click at [148, 27] on div at bounding box center [784, 389] width 1568 height 778
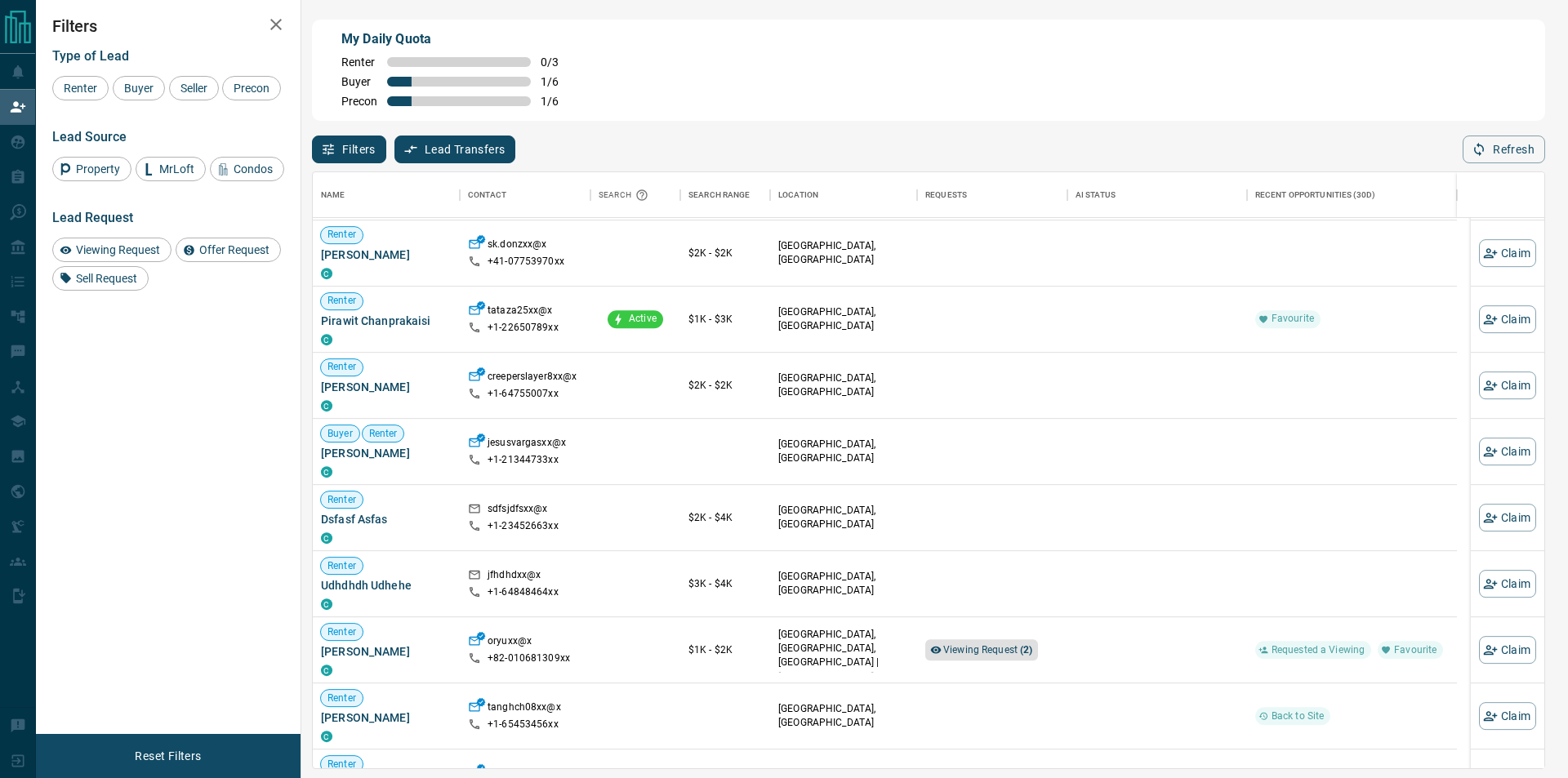
scroll to position [897, 0]
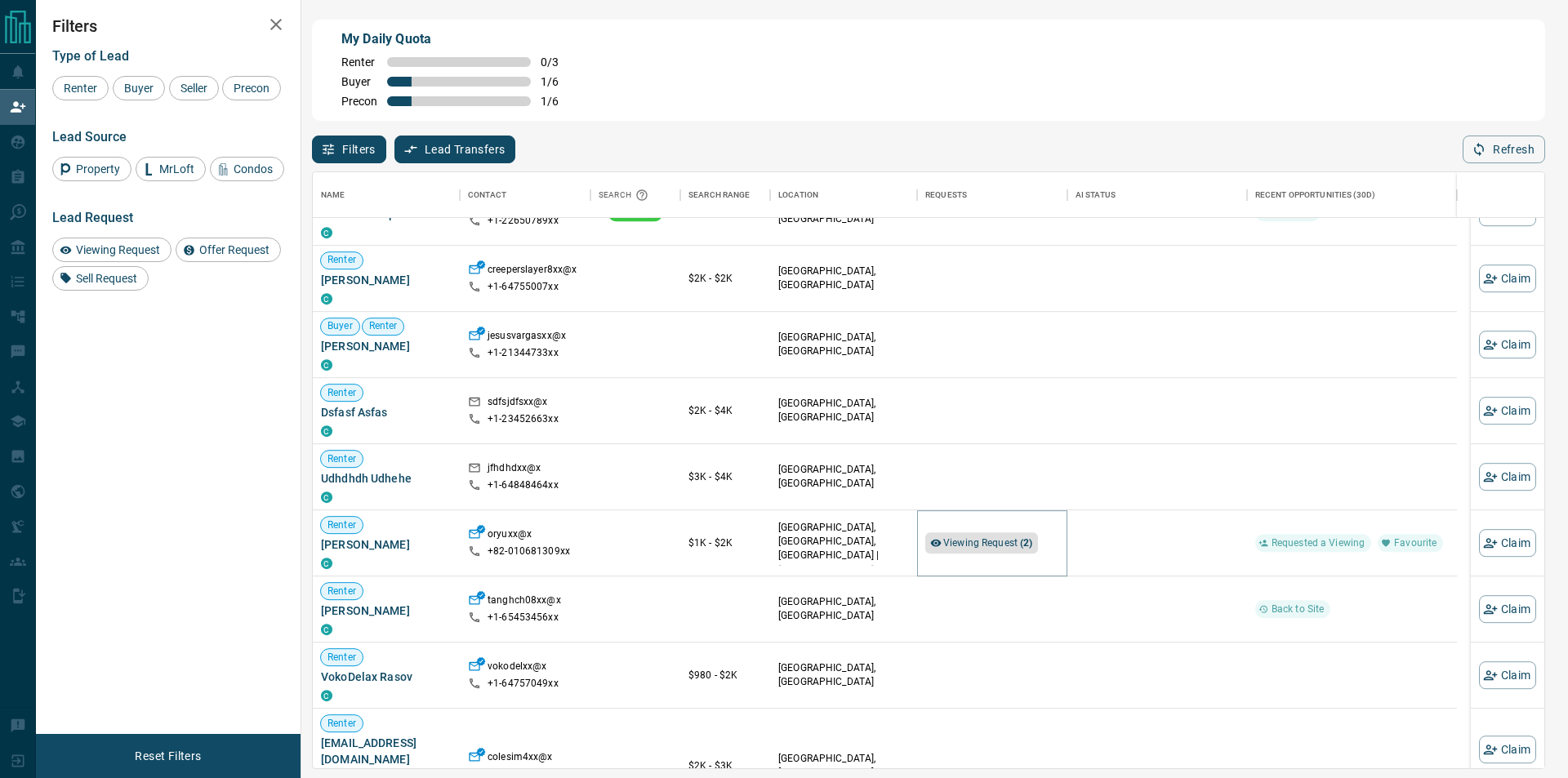
click at [979, 548] on span "Viewing Request ( 2 )" at bounding box center [988, 543] width 90 height 11
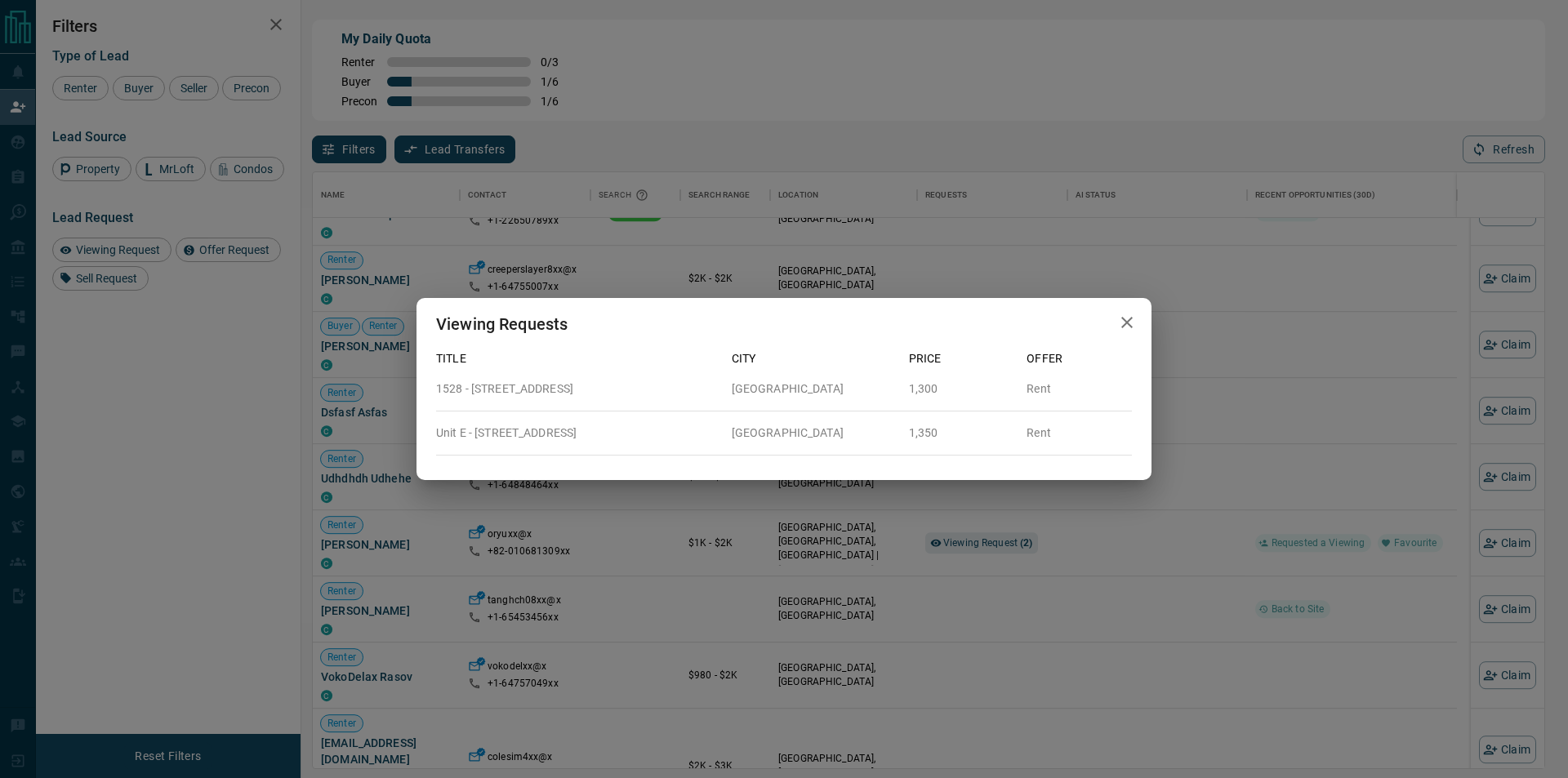
click at [1142, 561] on div "Viewing Requests Title City Price Offer 1528 - [GEOGRAPHIC_DATA][STREET_ADDRESS…" at bounding box center [784, 389] width 1568 height 778
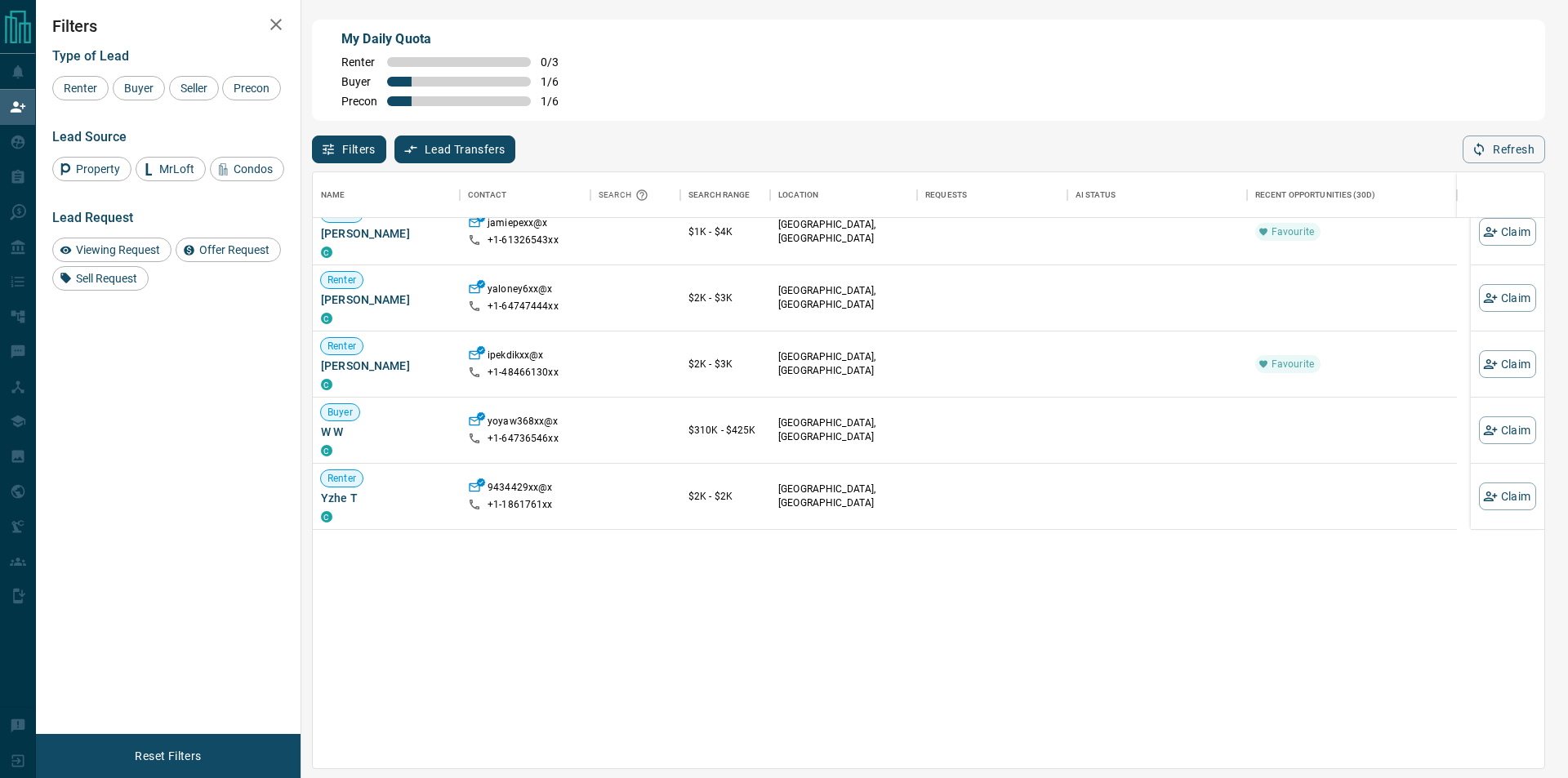
scroll to position [0, 0]
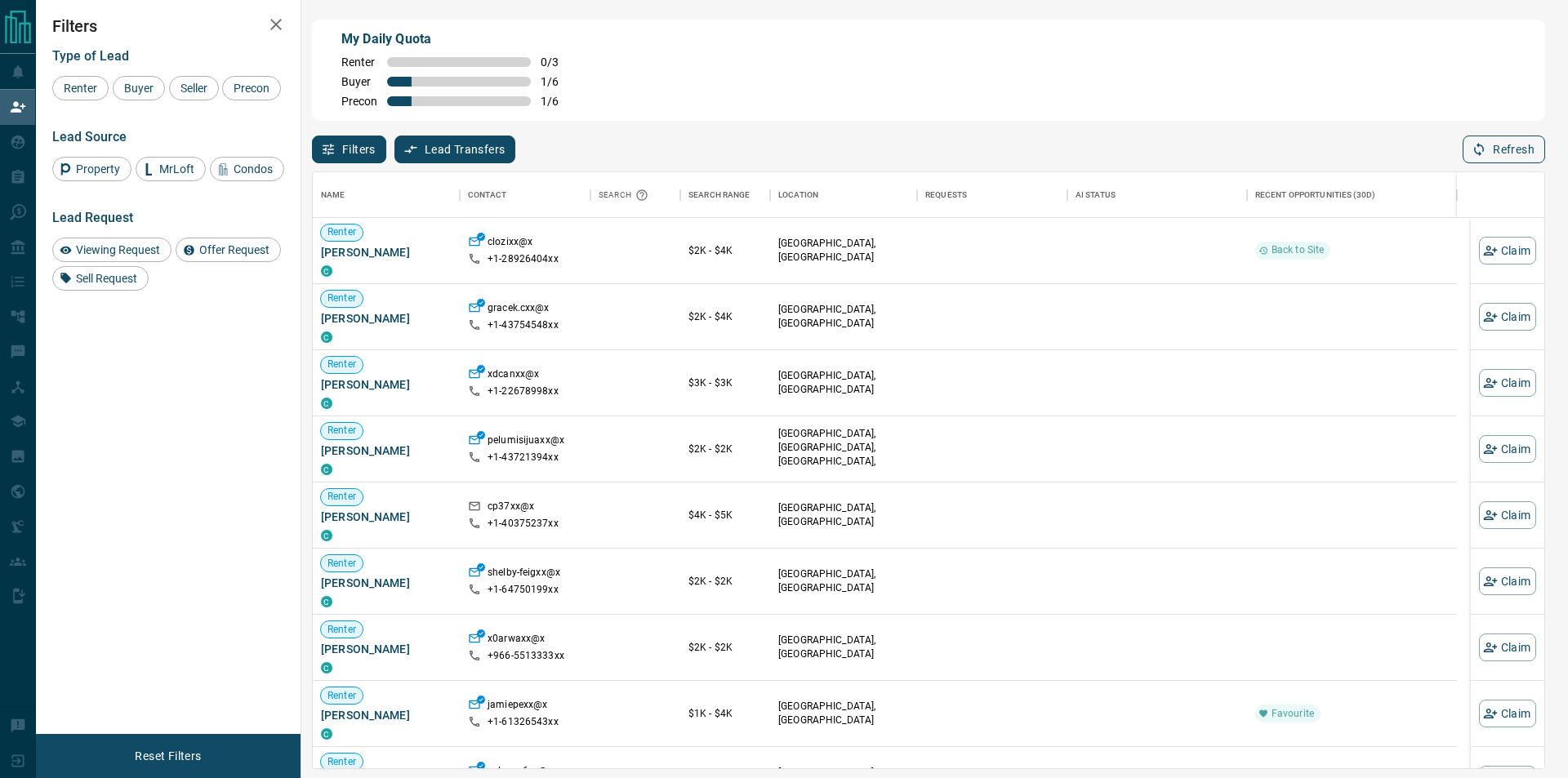
click at [1493, 156] on button "Refresh" at bounding box center [1503, 149] width 82 height 28
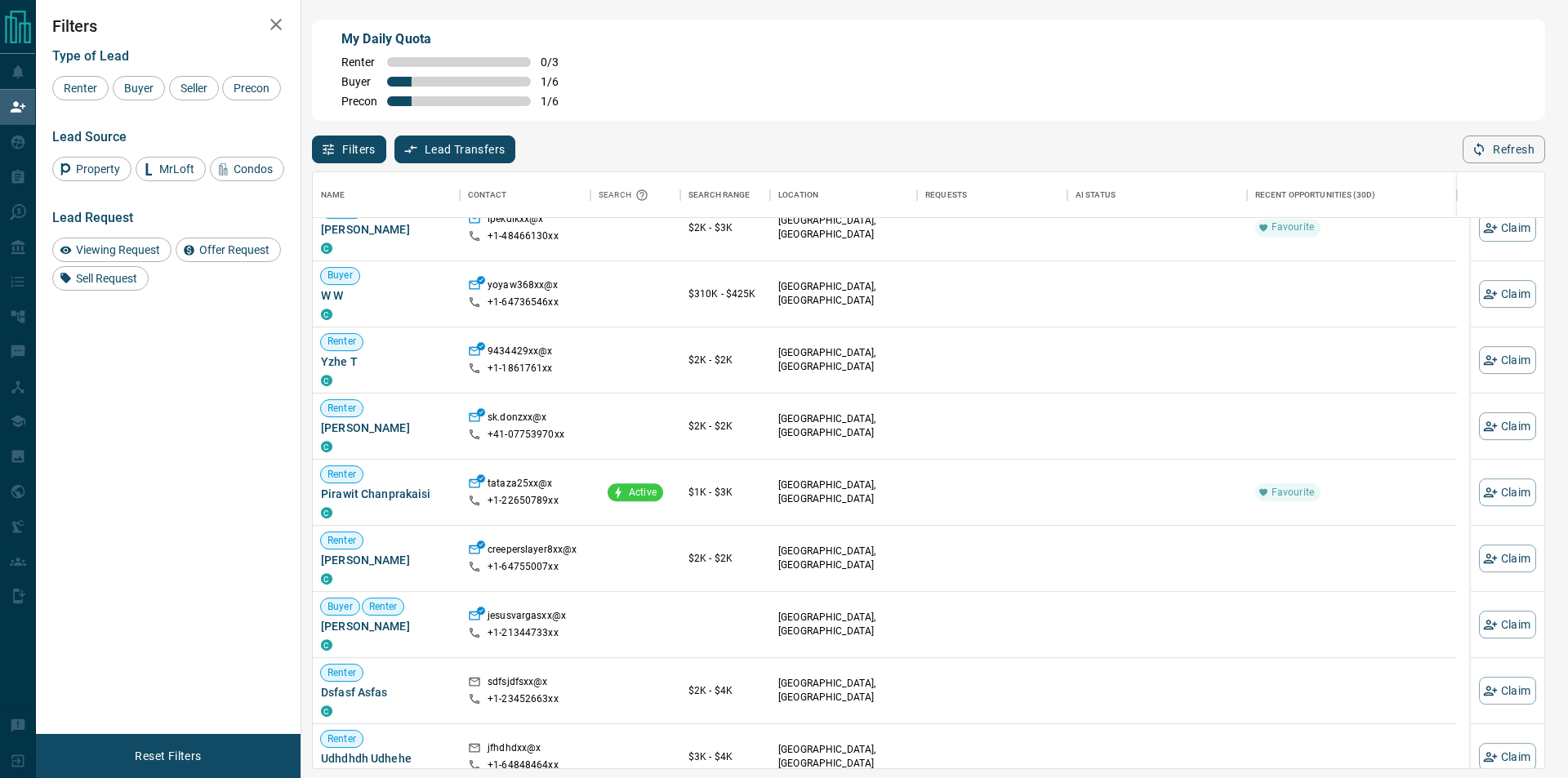
scroll to position [897, 0]
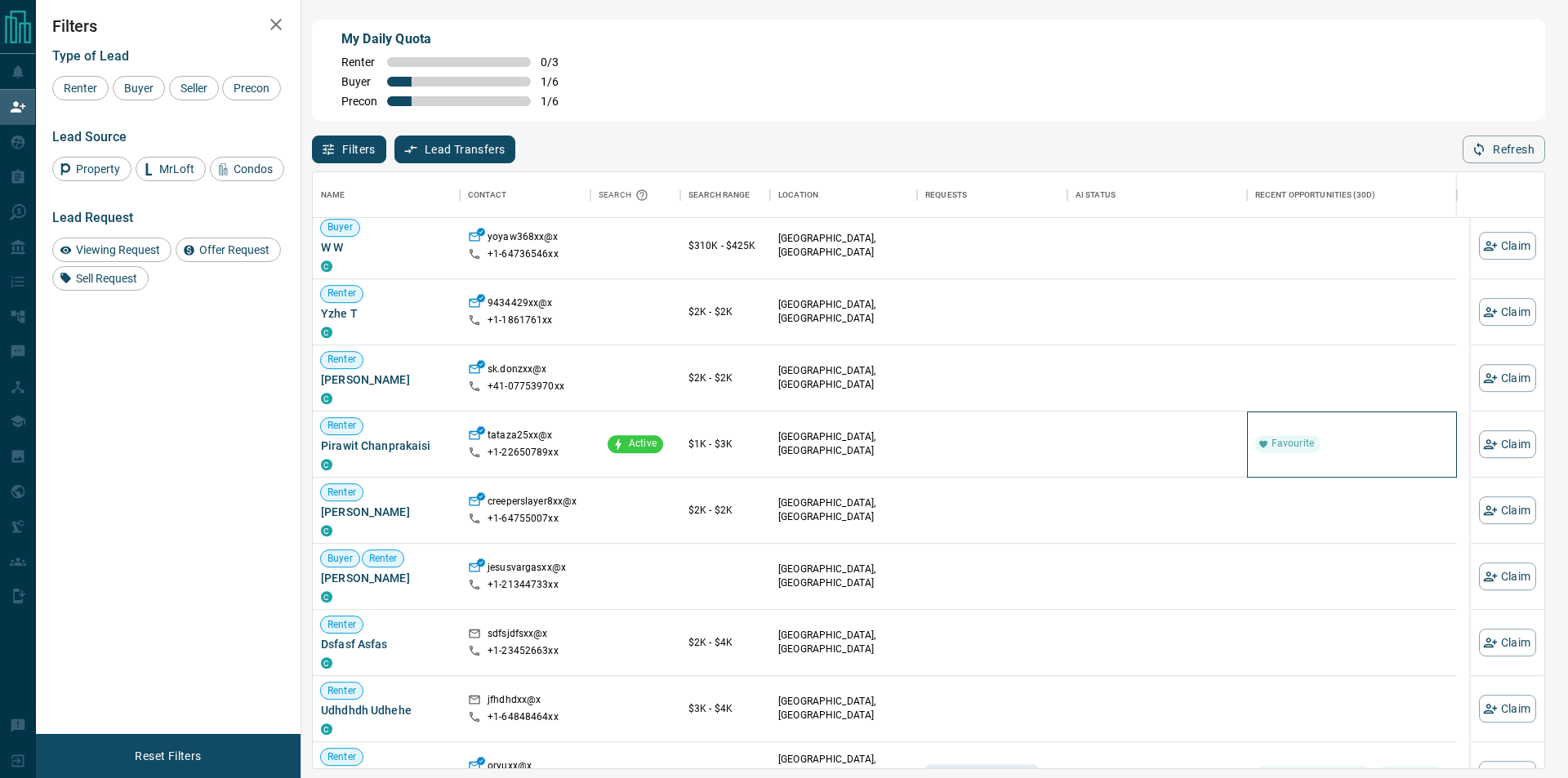
click at [1376, 340] on div "Renter [PERSON_NAME] C ipekdikxx@x +1- 48466130xx $2K - $3K [GEOGRAPHIC_DATA], …" at bounding box center [884, 601] width 1144 height 909
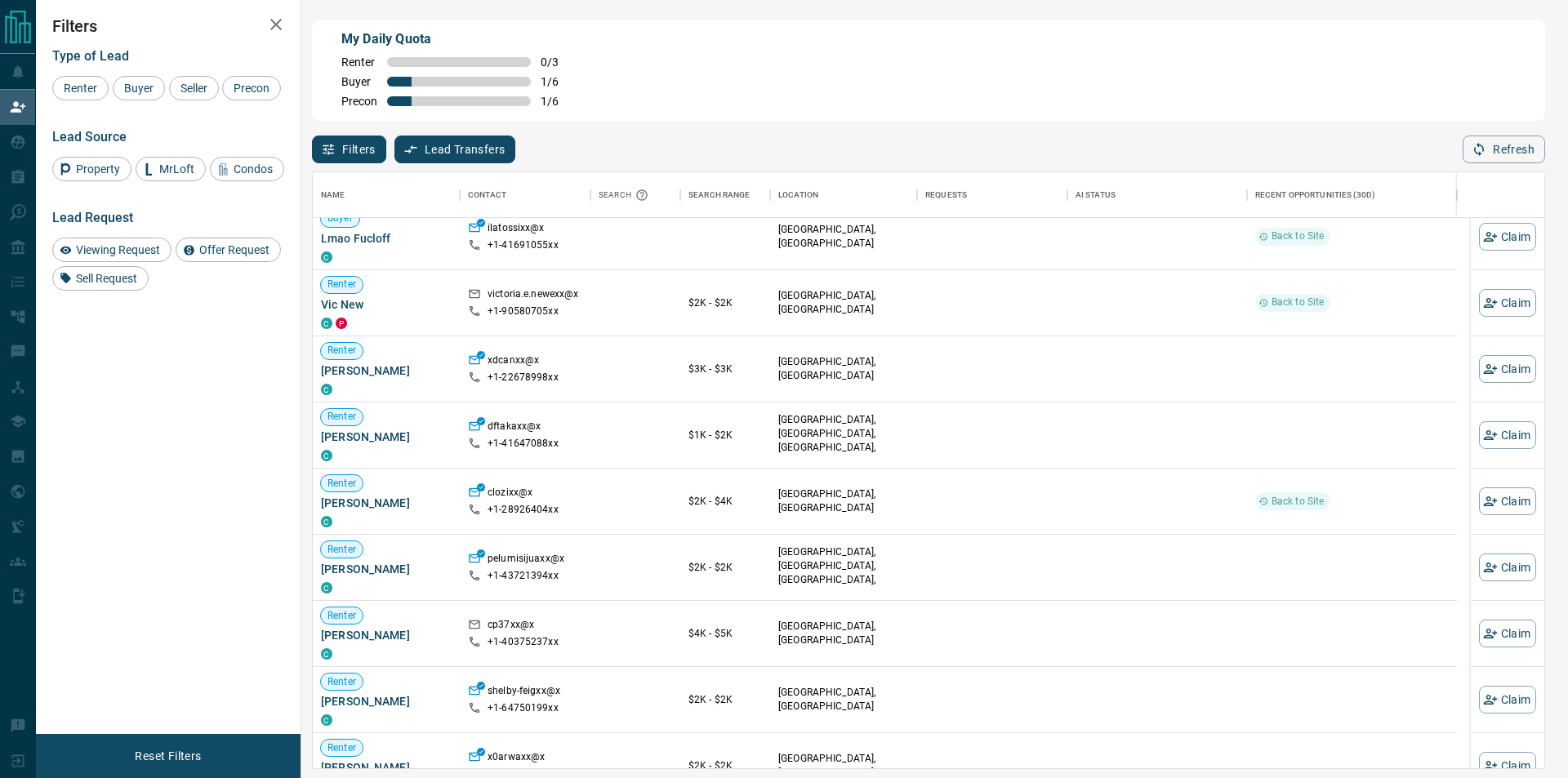
scroll to position [0, 0]
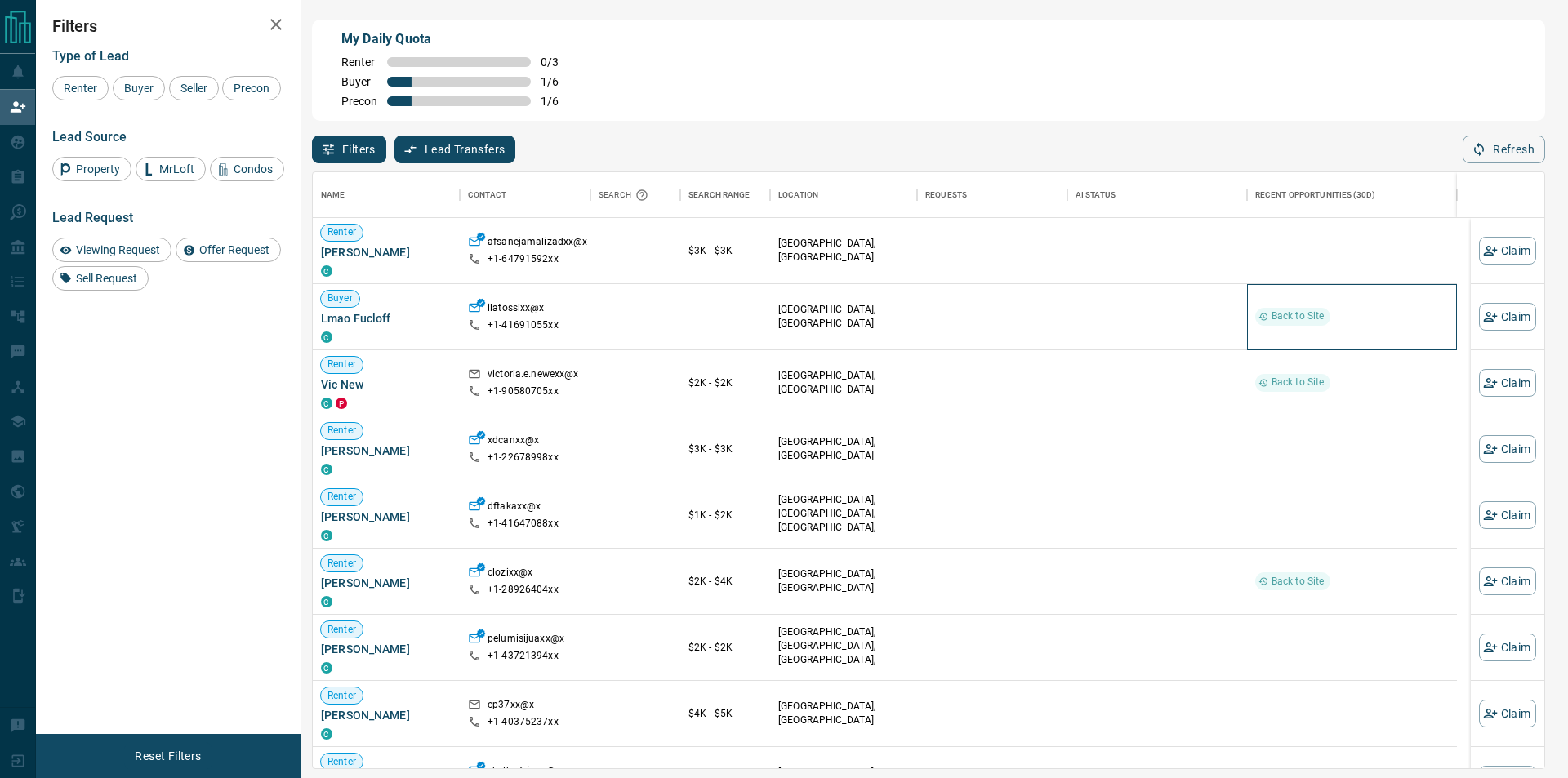
click at [1376, 340] on div "Back to Site" at bounding box center [1351, 317] width 194 height 65
click at [1365, 232] on div at bounding box center [1351, 250] width 194 height 65
click at [1479, 253] on button "Claim" at bounding box center [1508, 250] width 57 height 28
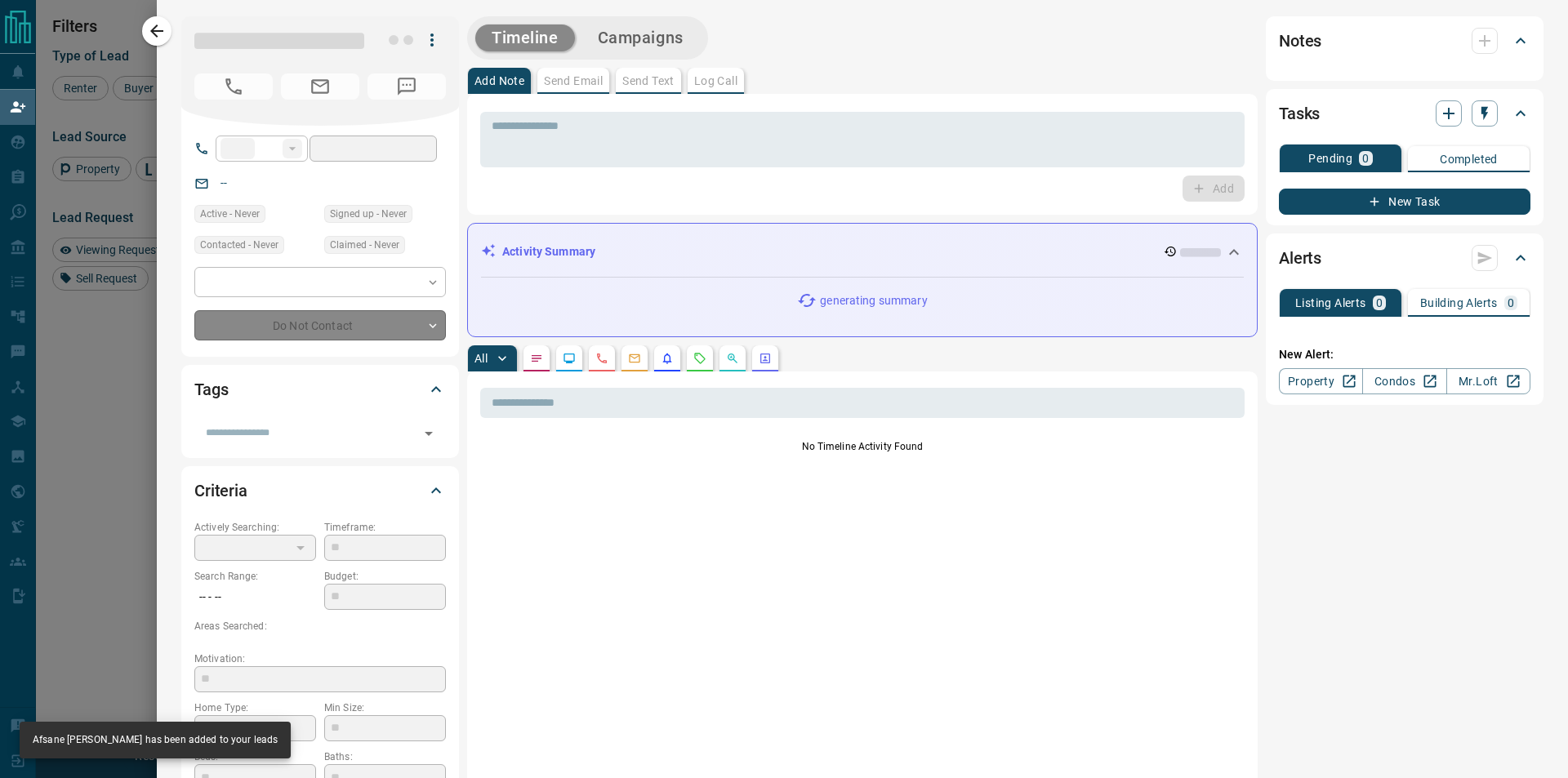
type input "**"
type input "**********"
type input "**"
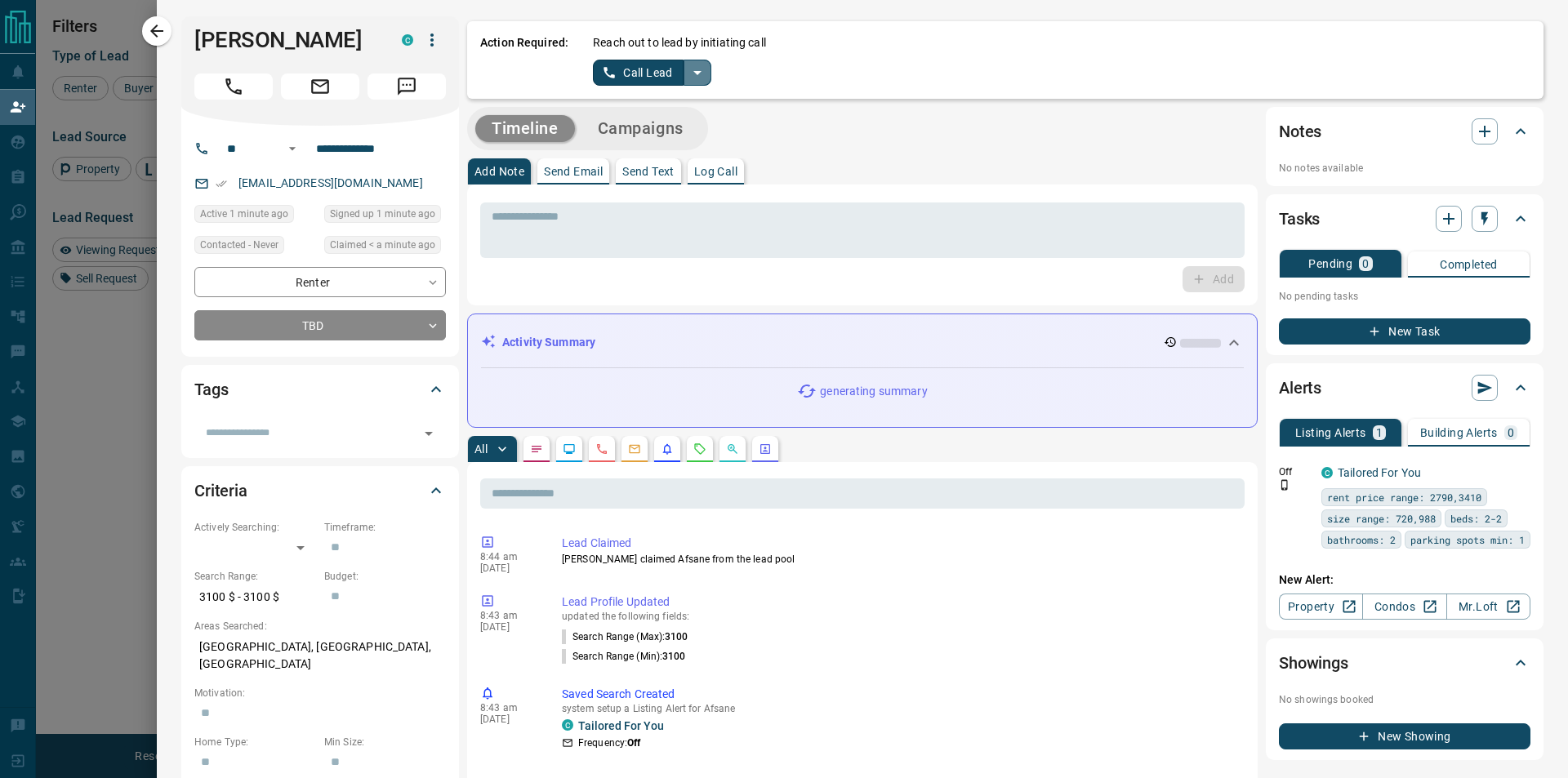
click at [689, 78] on button "split button" at bounding box center [697, 72] width 28 height 26
click at [679, 132] on li "Log Manual Call" at bounding box center [650, 129] width 99 height 24
click at [677, 68] on button "Log Manual Call" at bounding box center [647, 72] width 107 height 26
click at [607, 62] on button "Yes" at bounding box center [609, 71] width 32 height 25
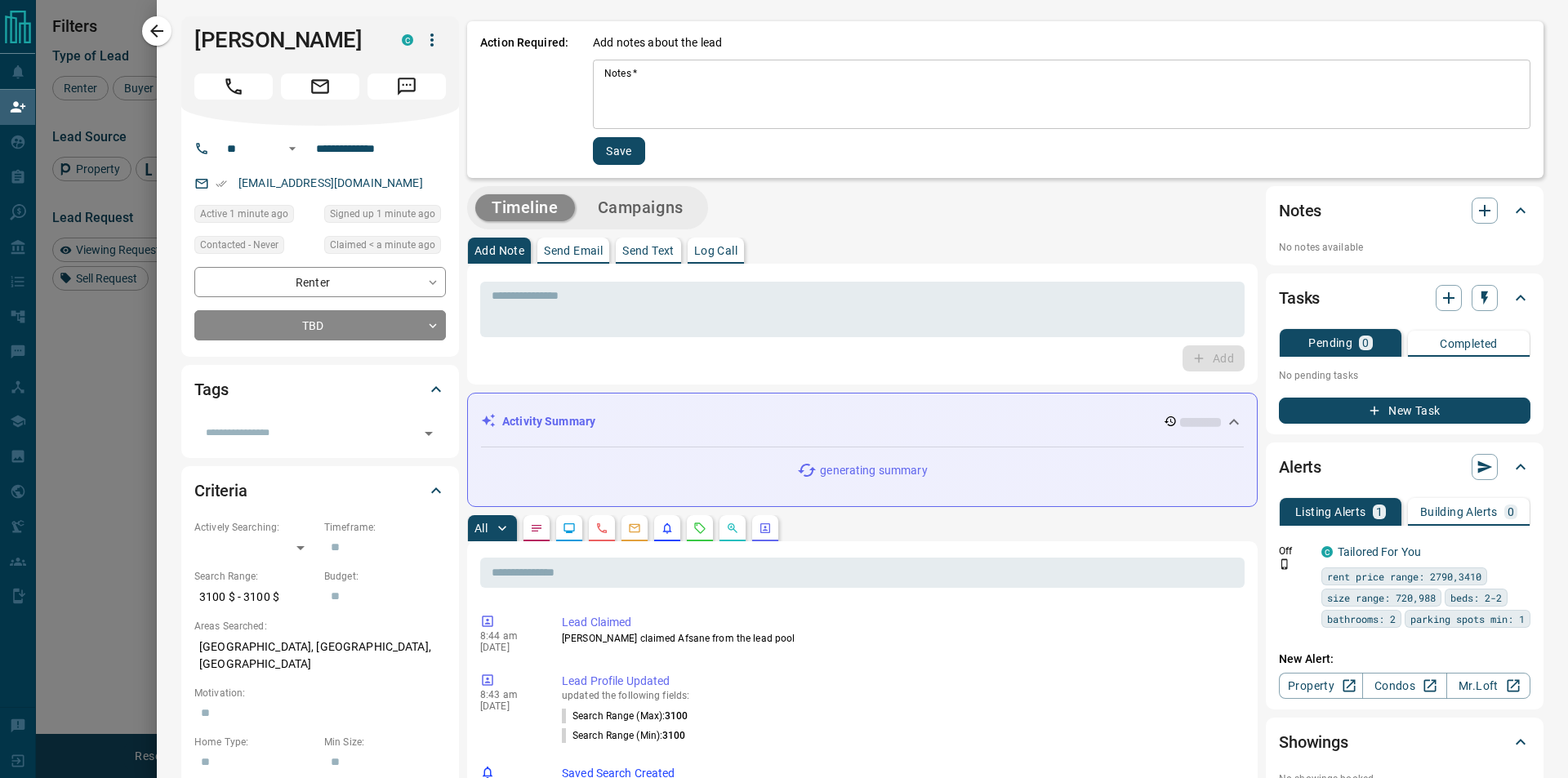
click at [619, 110] on textarea "Notes   *" at bounding box center [1061, 94] width 915 height 56
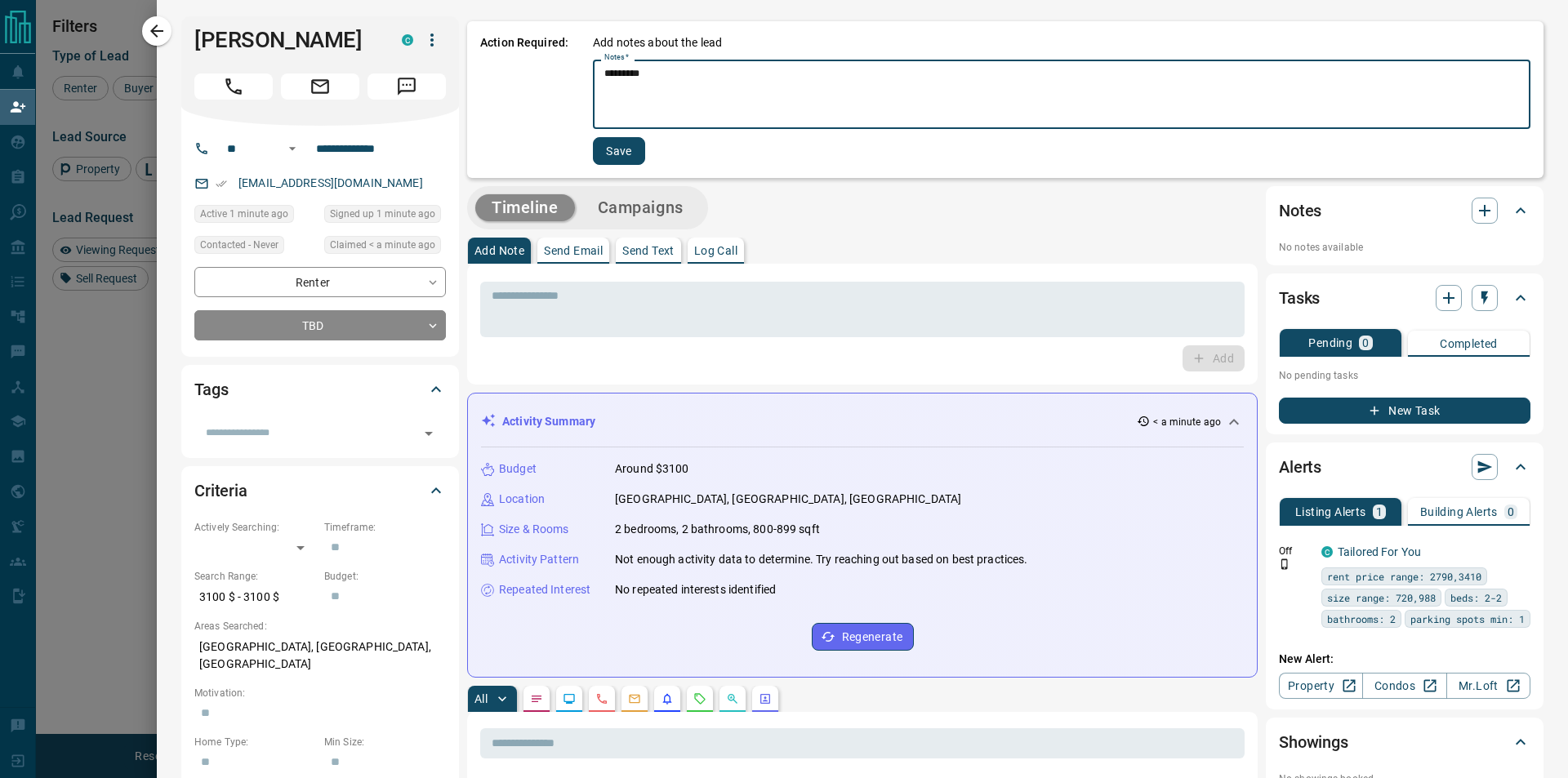
type textarea "*********"
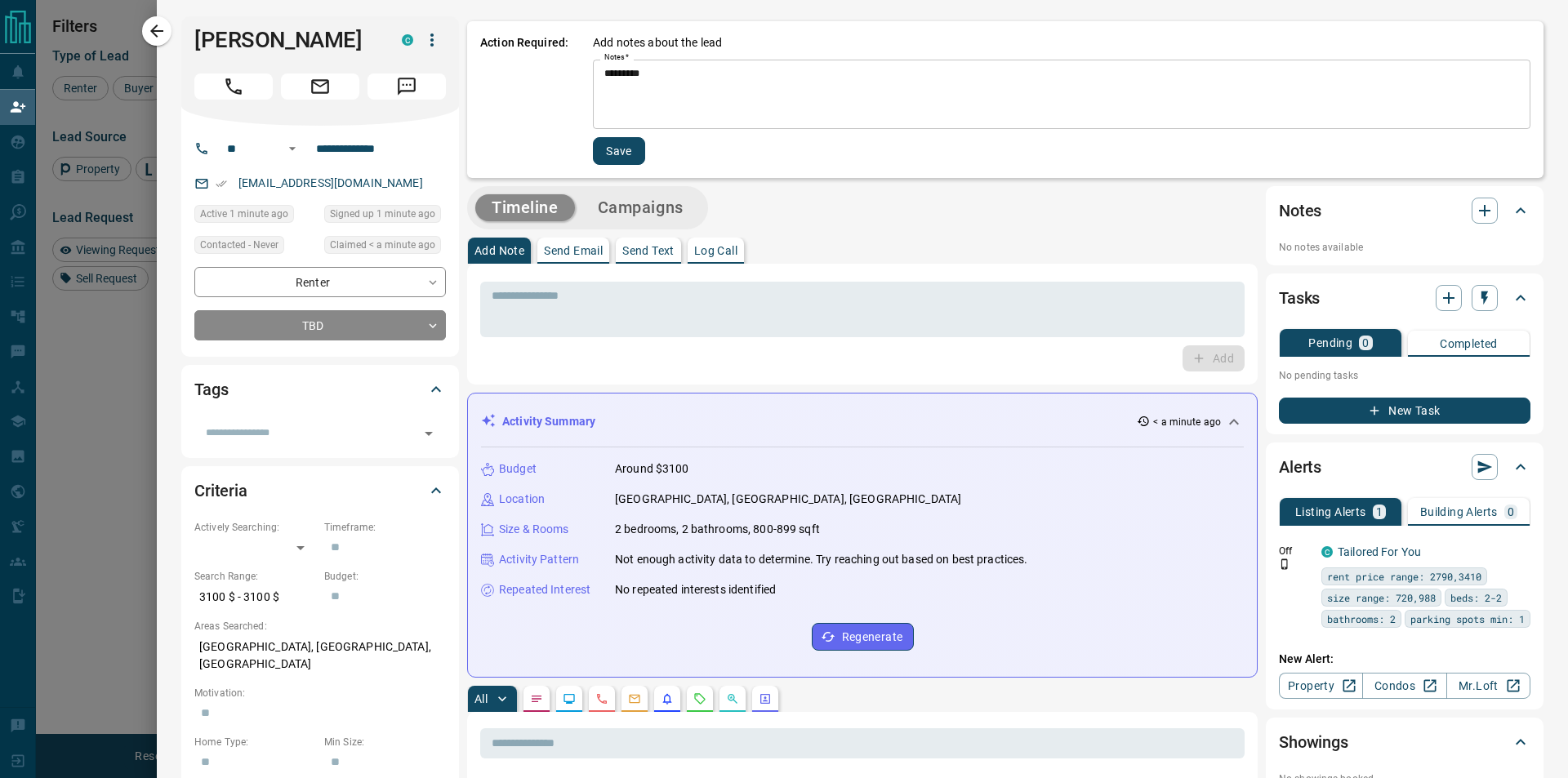
click at [589, 155] on div "Action Required: Add notes about the lead Notes   * ********* * Notes   * Save" at bounding box center [1005, 99] width 1076 height 157
click at [589, 156] on div "Action Required: Add notes about the lead Notes   * ********* * Notes   * Save" at bounding box center [1005, 99] width 1076 height 157
click at [602, 157] on button "Save" at bounding box center [619, 151] width 52 height 28
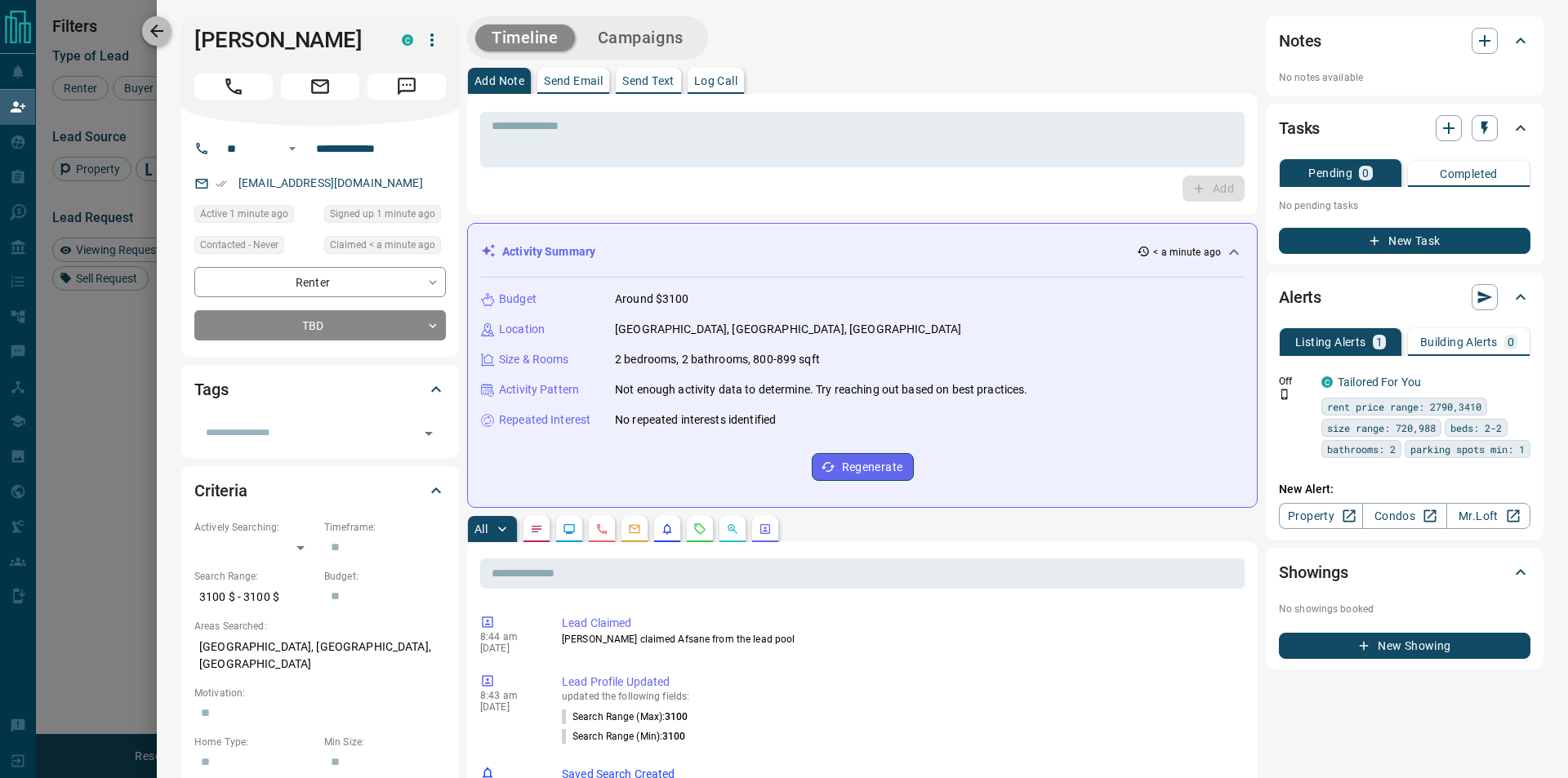
click at [150, 27] on icon "button" at bounding box center [157, 31] width 19 height 19
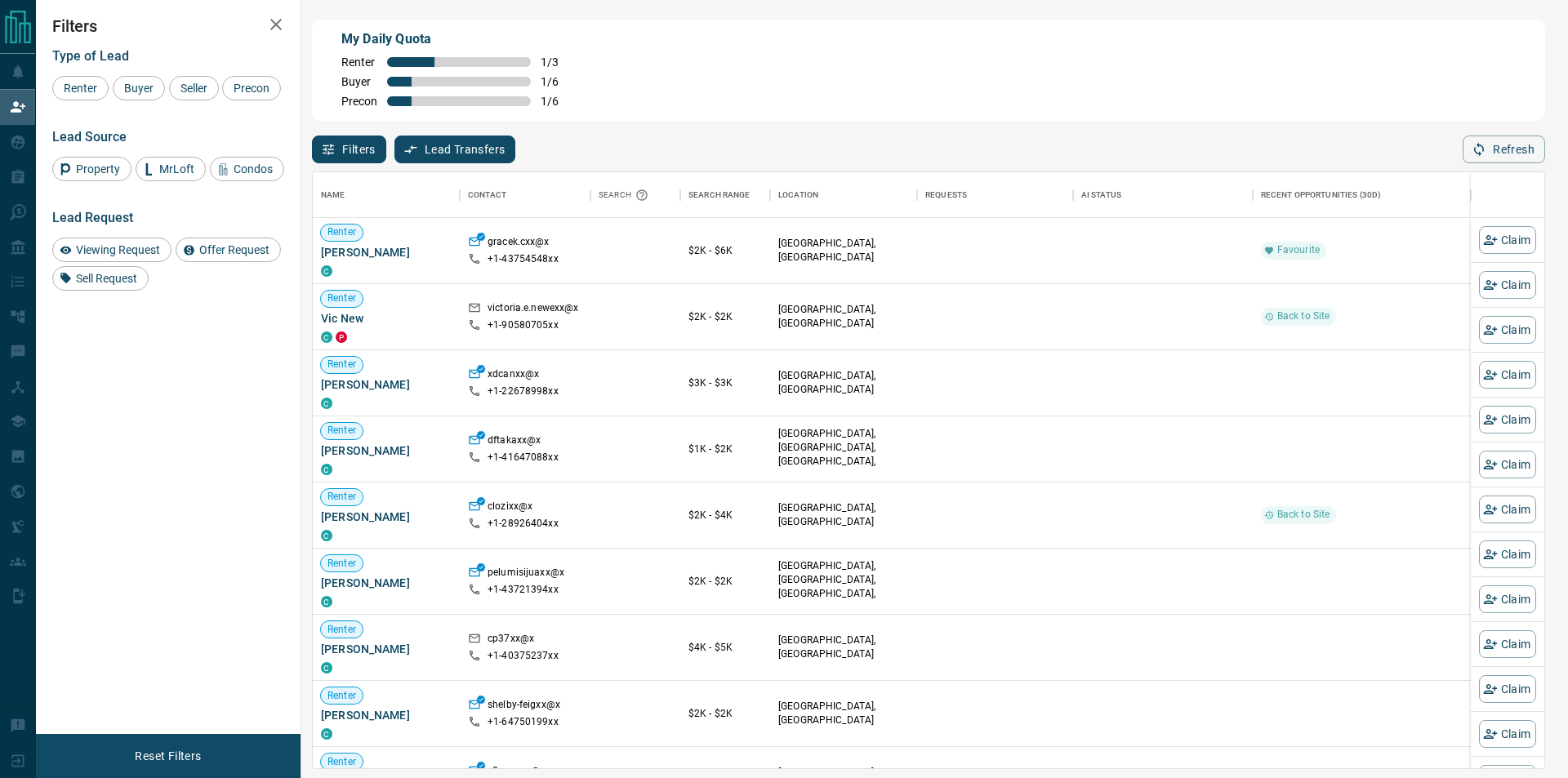
scroll to position [583, 1218]
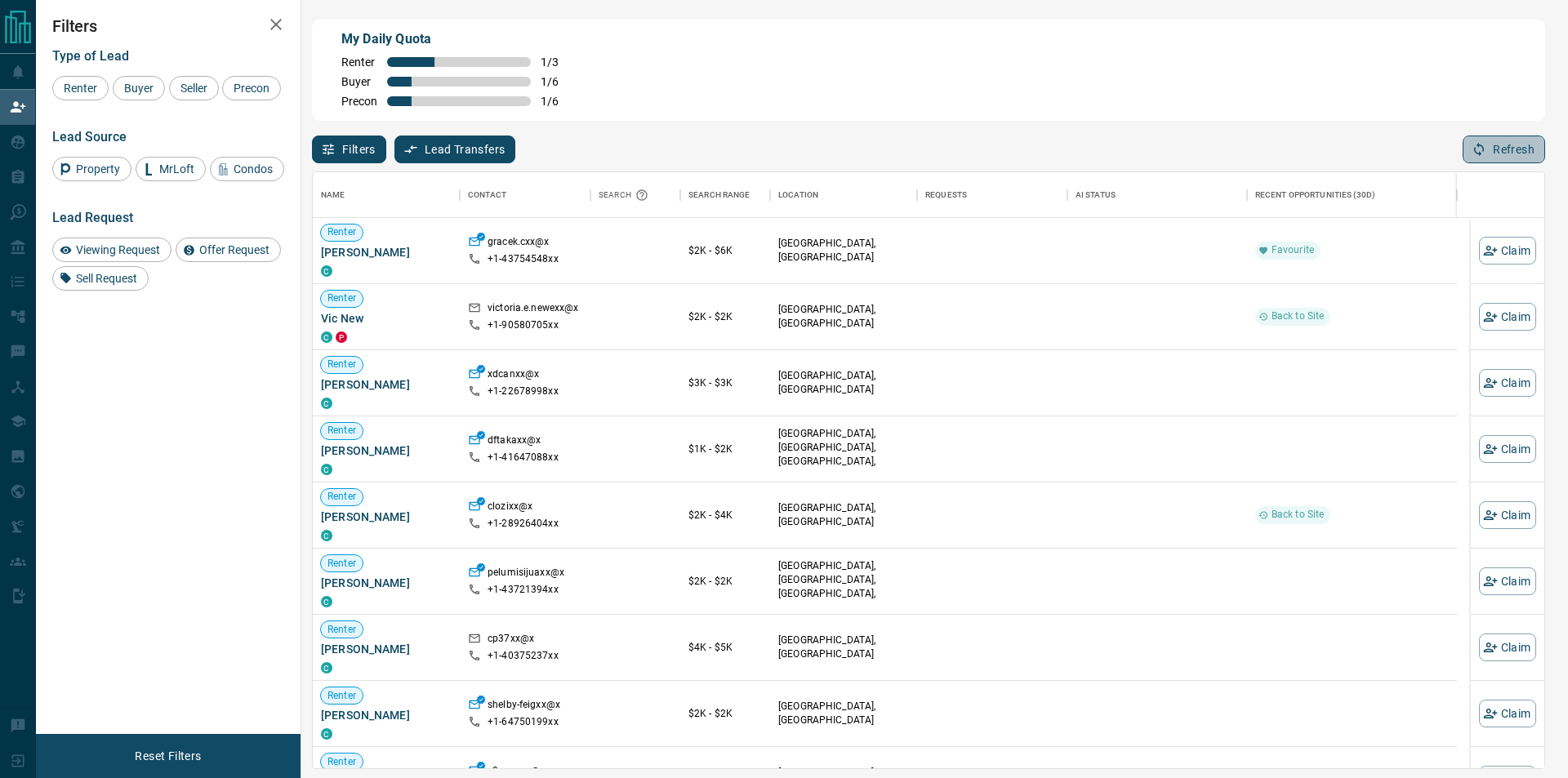
click at [1490, 141] on button "Refresh" at bounding box center [1503, 149] width 82 height 28
